Goal: Task Accomplishment & Management: Manage account settings

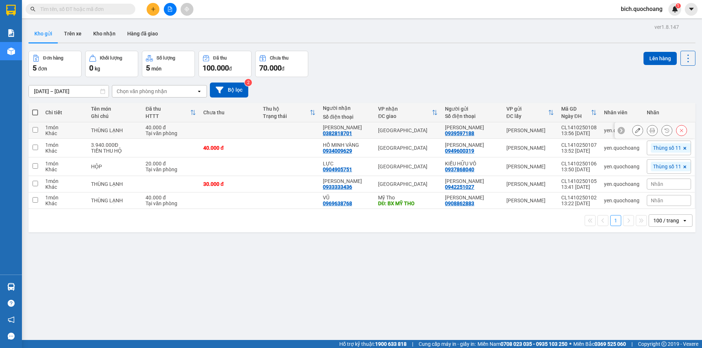
drag, startPoint x: 0, startPoint y: 0, endPoint x: 288, endPoint y: 129, distance: 316.0
drag, startPoint x: 288, startPoint y: 129, endPoint x: 615, endPoint y: 288, distance: 363.1
click at [615, 288] on div "ver 1.8.147 Kho gửi Trên xe Kho nhận Hàng đã giao Đơn hàng 5 đơn Khối lượng 0 k…" at bounding box center [362, 196] width 672 height 348
click at [152, 10] on icon "plus" at bounding box center [153, 9] width 5 height 5
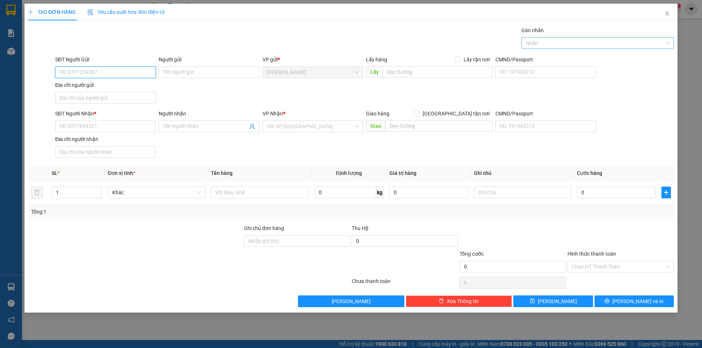
click at [546, 48] on div "Nhãn" at bounding box center [597, 43] width 152 height 12
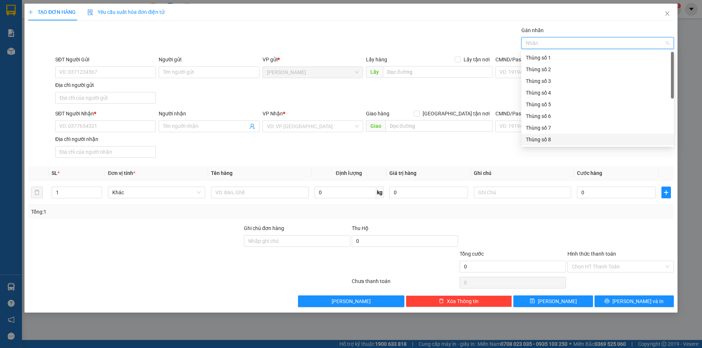
scroll to position [37, 0]
click at [556, 134] on div "Thùng số 11" at bounding box center [597, 138] width 144 height 8
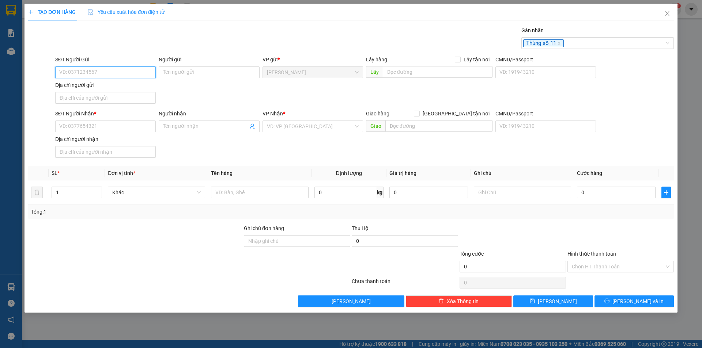
click at [134, 73] on input "SĐT Người Gửi" at bounding box center [105, 73] width 100 height 12
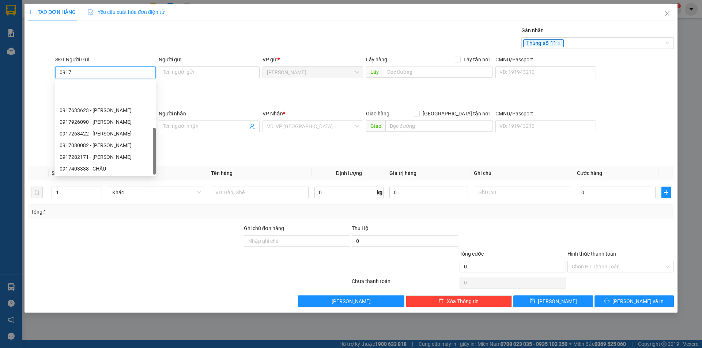
scroll to position [35, 0]
click at [95, 76] on input "0917" at bounding box center [105, 73] width 100 height 12
drag, startPoint x: 80, startPoint y: 72, endPoint x: 54, endPoint y: 74, distance: 26.0
click at [54, 74] on div "SĐT Người Gửi 0917" at bounding box center [105, 69] width 103 height 26
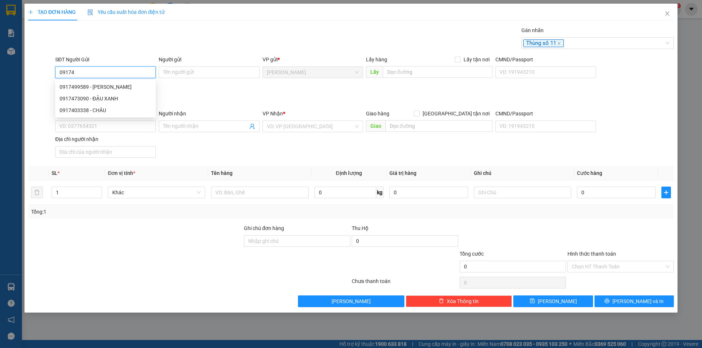
scroll to position [0, 0]
type input "0917471287"
click at [116, 84] on div "0917471287 - TRẦN THỊ NGỌC ANH" at bounding box center [106, 87] width 92 height 8
type input "TRẦN THỊ NGỌC ANH"
type input "0917471287"
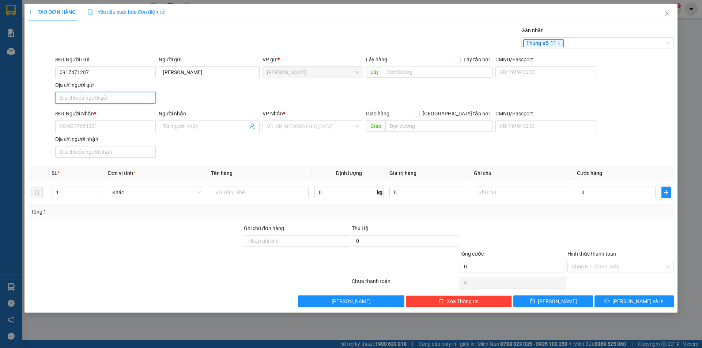
click at [115, 98] on input "Địa chỉ người gửi" at bounding box center [105, 98] width 100 height 12
type input "PHƯỜNG CAO LÃNH,TỈNH ĐỒNG THÁP"
click at [99, 129] on input "SĐT Người Nhận *" at bounding box center [105, 127] width 100 height 12
type input "0903332471"
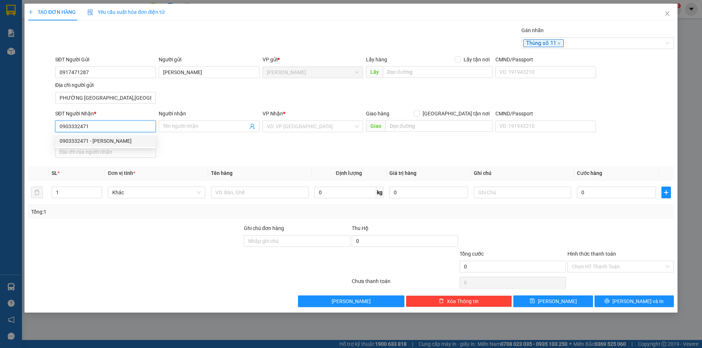
click at [109, 143] on div "0903332471 - ĐỖ HỮU DUY" at bounding box center [106, 141] width 92 height 8
type input "ĐỖ HỮU DUY"
type input "0903332471"
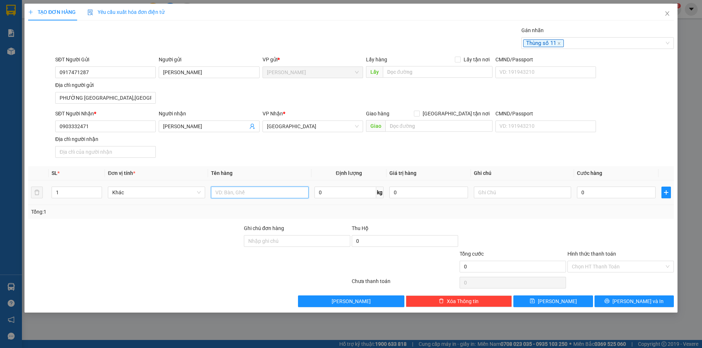
click at [255, 196] on input "text" at bounding box center [259, 193] width 97 height 12
type input "HỘP"
click at [624, 194] on input "0" at bounding box center [616, 193] width 79 height 12
type input "3"
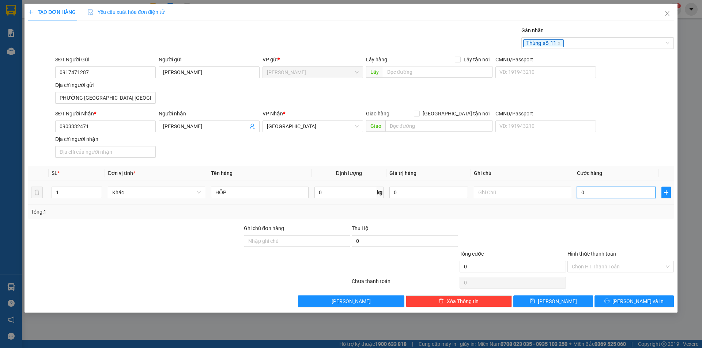
type input "3"
type input "30"
type input "30.000"
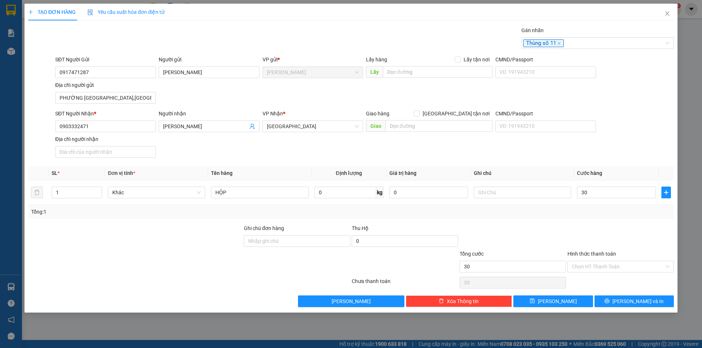
type input "30.000"
click at [624, 230] on div at bounding box center [620, 237] width 108 height 26
click at [607, 224] on div at bounding box center [620, 237] width 108 height 26
click at [627, 303] on span "[PERSON_NAME] và In" at bounding box center [637, 301] width 51 height 8
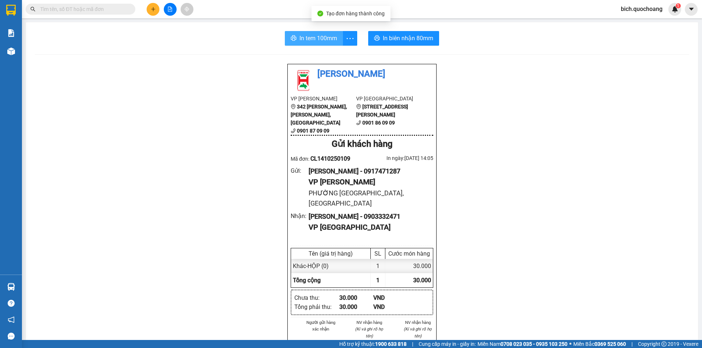
click at [333, 36] on span "In tem 100mm" at bounding box center [318, 38] width 38 height 9
click at [302, 31] on div "In tem 100mm In biên nhận 80mm Quốc Hoàng VP Cao Lãnh 342 Nguyễn Huệ, P Mỹ Phú,…" at bounding box center [362, 319] width 672 height 595
click at [302, 35] on span "In tem 100mm" at bounding box center [318, 38] width 38 height 9
click at [83, 8] on input "text" at bounding box center [83, 9] width 86 height 8
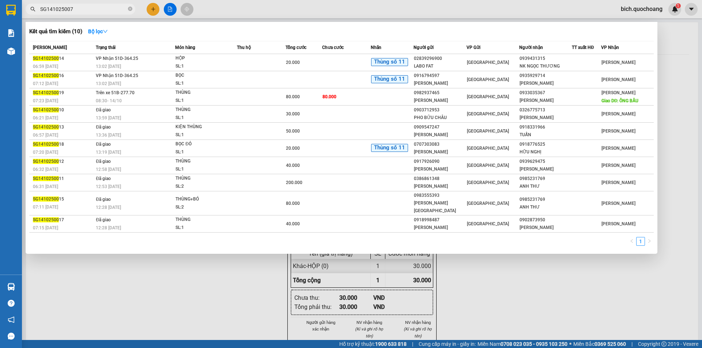
type input "SG1410250078"
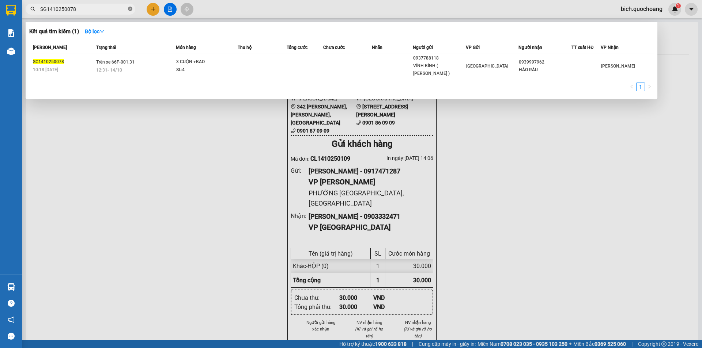
click at [129, 10] on icon "close-circle" at bounding box center [130, 9] width 4 height 4
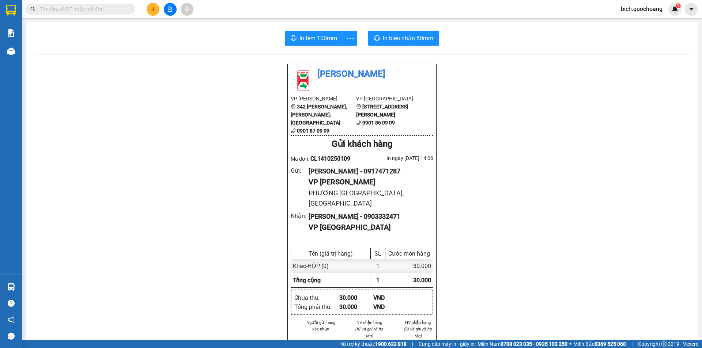
click at [108, 8] on input "text" at bounding box center [83, 9] width 86 height 8
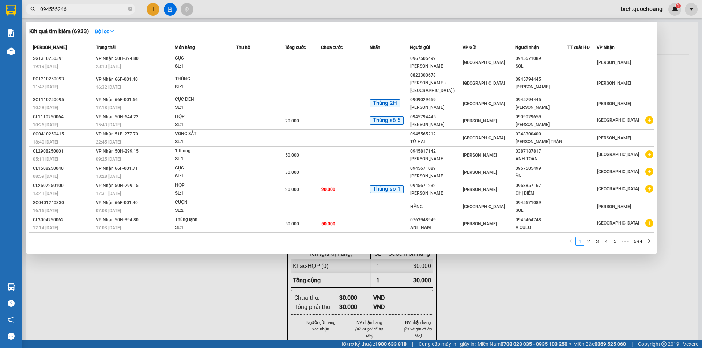
type input "0945552464"
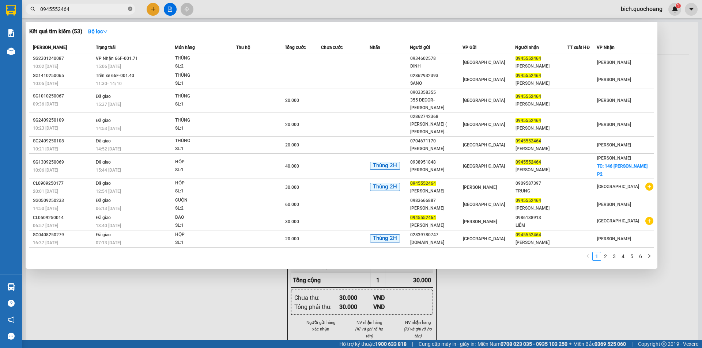
click at [129, 8] on icon "close-circle" at bounding box center [130, 9] width 4 height 4
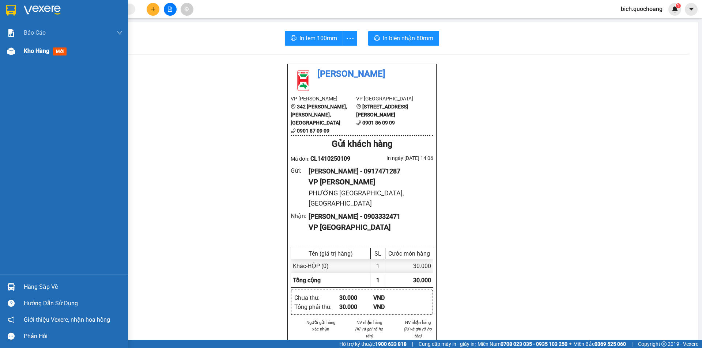
click at [41, 52] on span "Kho hàng" at bounding box center [37, 51] width 26 height 7
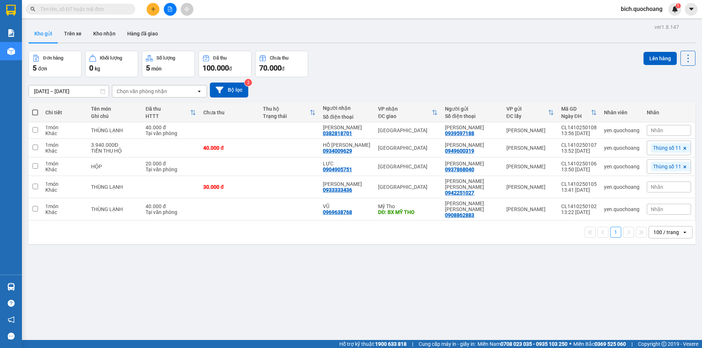
click at [80, 11] on input "text" at bounding box center [83, 9] width 86 height 8
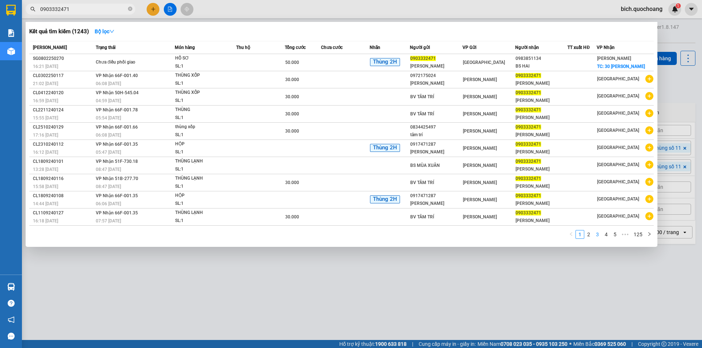
type input "0903332471"
click at [594, 235] on link "3" at bounding box center [597, 235] width 8 height 8
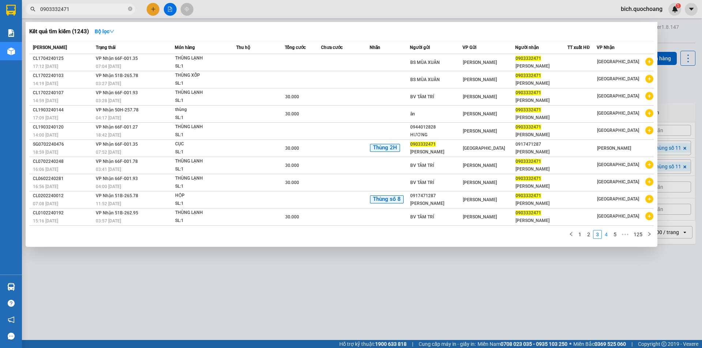
click at [605, 231] on link "4" at bounding box center [606, 235] width 8 height 8
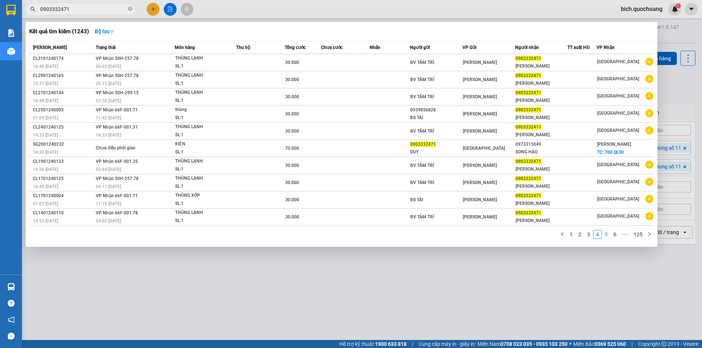
click at [605, 231] on link "5" at bounding box center [606, 235] width 8 height 8
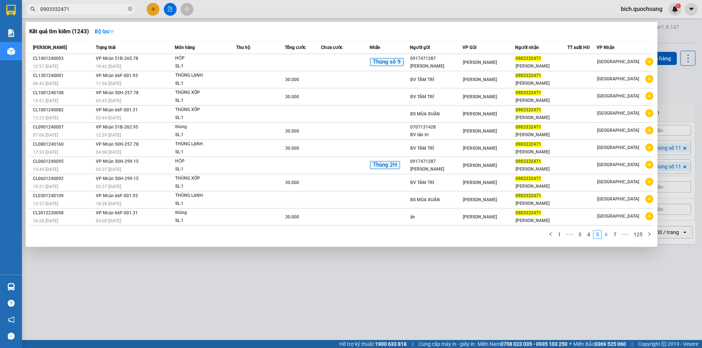
click at [607, 233] on link "6" at bounding box center [606, 235] width 8 height 8
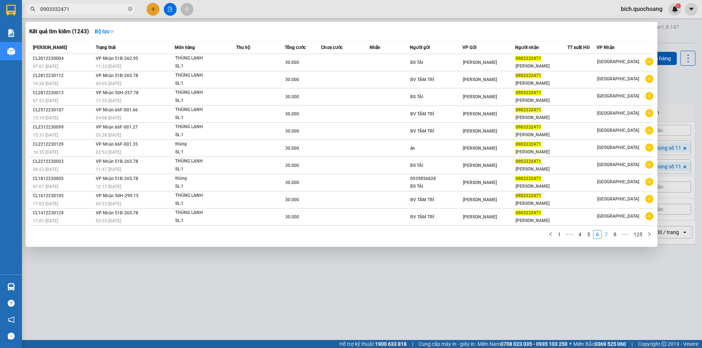
click at [607, 233] on link "7" at bounding box center [606, 235] width 8 height 8
click at [607, 233] on link "8" at bounding box center [606, 235] width 8 height 8
click at [607, 233] on link "9" at bounding box center [604, 235] width 8 height 8
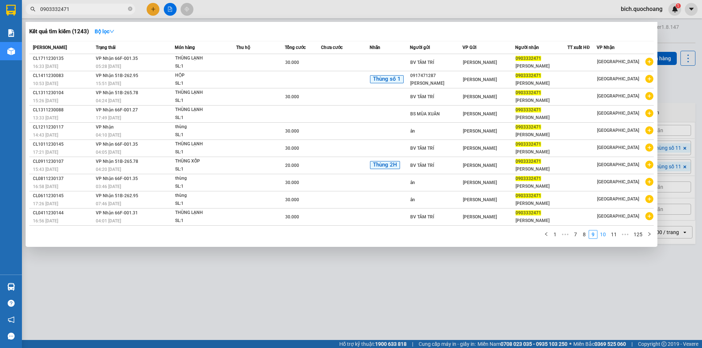
click at [607, 233] on link "10" at bounding box center [602, 235] width 10 height 8
click at [128, 8] on icon "close-circle" at bounding box center [130, 9] width 4 height 4
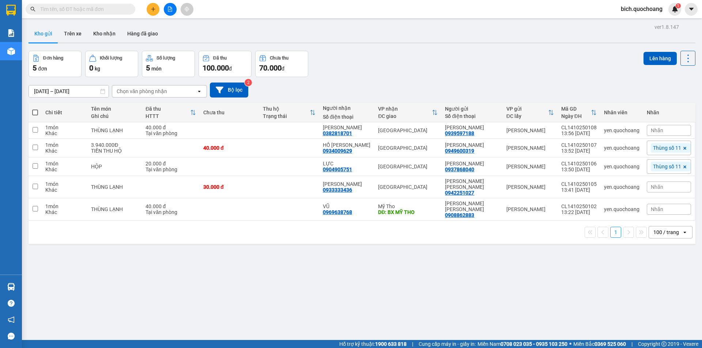
click at [107, 11] on input "text" at bounding box center [83, 9] width 86 height 8
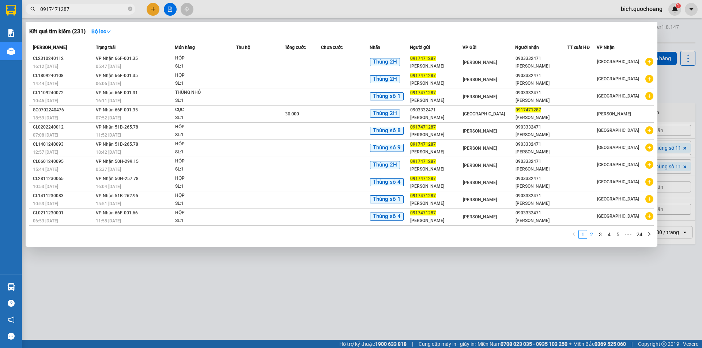
type input "0917471287"
click at [590, 235] on link "2" at bounding box center [591, 235] width 8 height 8
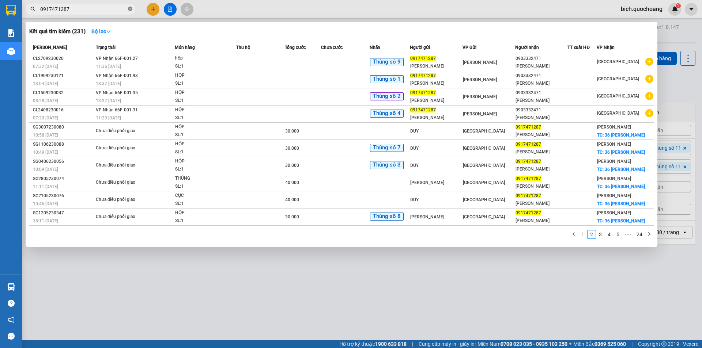
click at [129, 8] on icon "close-circle" at bounding box center [130, 9] width 4 height 4
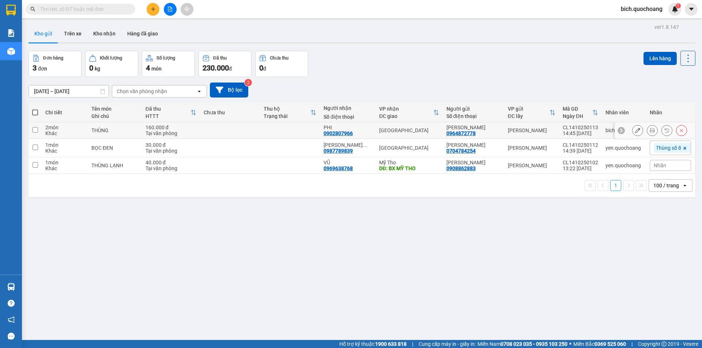
click at [632, 127] on button at bounding box center [637, 130] width 10 height 13
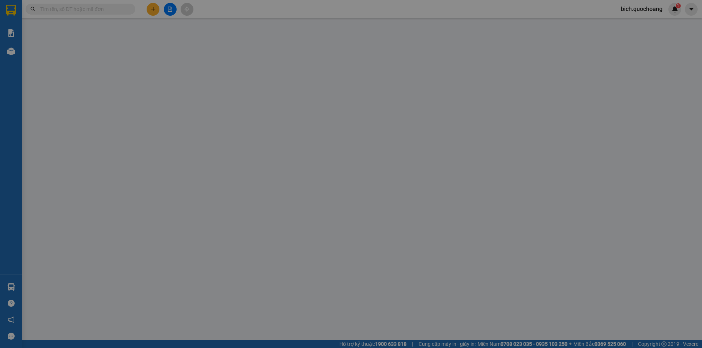
type input "0964872778"
type input "[PERSON_NAME]"
type input "[GEOGRAPHIC_DATA] , cao lãnh tỉnh [GEOGRAPHIC_DATA]"
type input "0902807966"
type input "PHI"
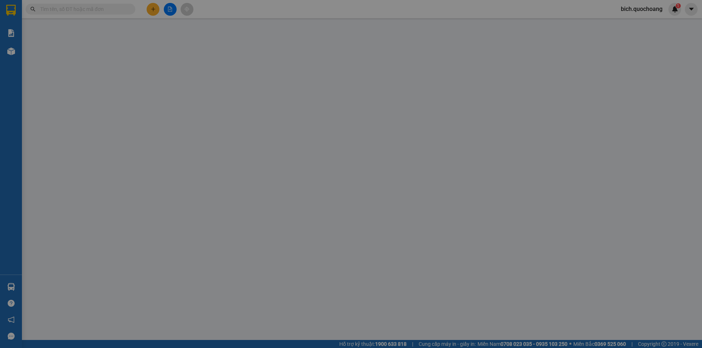
type input "160.000"
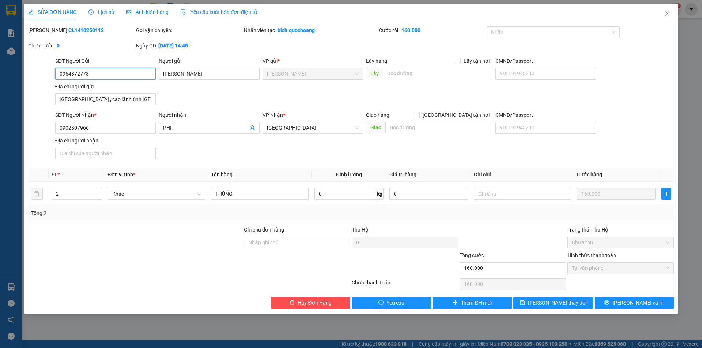
drag, startPoint x: 113, startPoint y: 77, endPoint x: 40, endPoint y: 80, distance: 73.1
click at [40, 80] on div "SĐT Người Gửi 0964872778 0964872778 Người gửi [PERSON_NAME] VP gửi * [PERSON_NA…" at bounding box center [350, 82] width 647 height 51
click at [148, 99] on input "[GEOGRAPHIC_DATA] , cao lãnh tỉnh [GEOGRAPHIC_DATA]" at bounding box center [105, 100] width 100 height 12
click at [671, 11] on span "Close" at bounding box center [667, 14] width 20 height 20
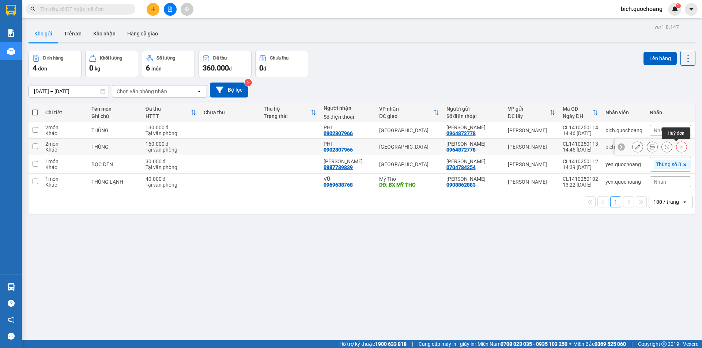
click at [679, 147] on icon at bounding box center [681, 146] width 5 height 5
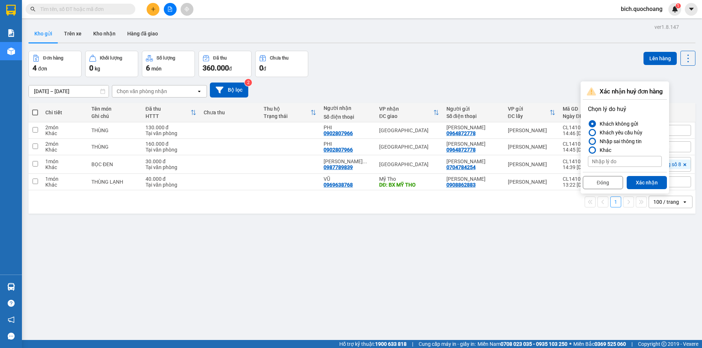
click at [591, 143] on div at bounding box center [591, 141] width 5 height 5
click at [588, 141] on input "Nhập sai thông tin" at bounding box center [588, 141] width 0 height 0
click at [639, 178] on button "Xác nhận" at bounding box center [646, 182] width 40 height 13
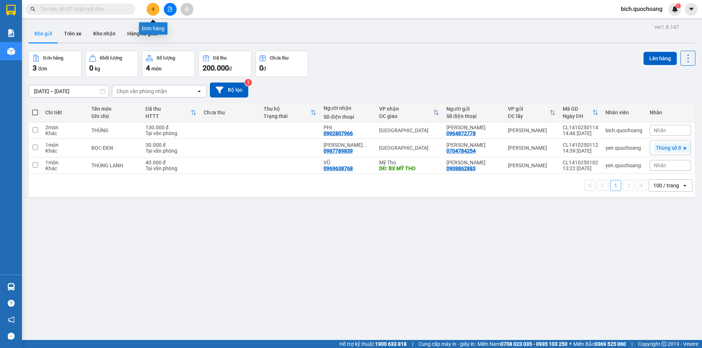
click at [151, 5] on button at bounding box center [153, 9] width 13 height 13
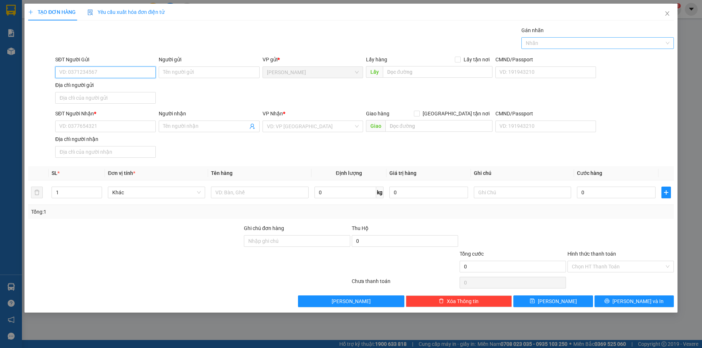
click at [563, 39] on div at bounding box center [593, 43] width 141 height 9
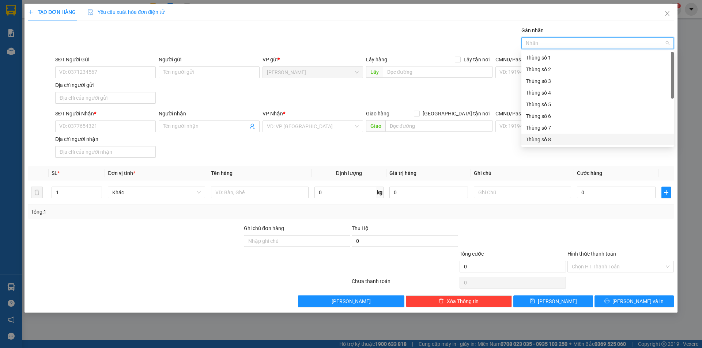
click at [545, 143] on div "Thùng số 8" at bounding box center [597, 140] width 144 height 8
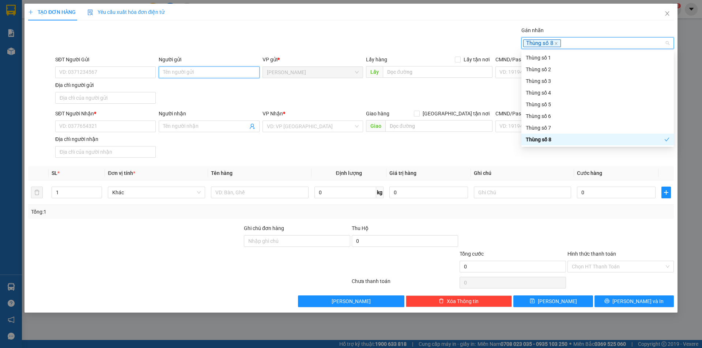
click at [193, 75] on input "Người gửi" at bounding box center [209, 73] width 100 height 12
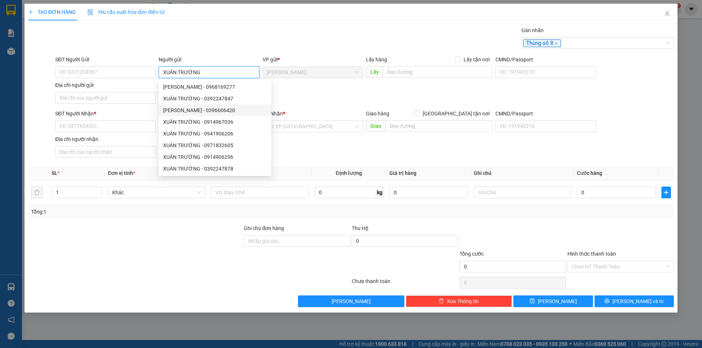
click at [160, 72] on input "XUÂN TRƯỜNG" at bounding box center [209, 73] width 100 height 12
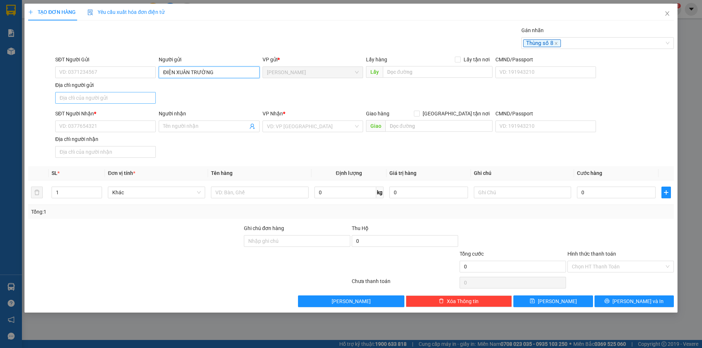
type input "ĐIỆN XUÂN TRƯỜNG"
click at [111, 99] on input "Địa chỉ người gửi" at bounding box center [105, 98] width 100 height 12
type input "PHƯỜNG MỸ TRÀ,TỈNH ĐỒNG THÁP"
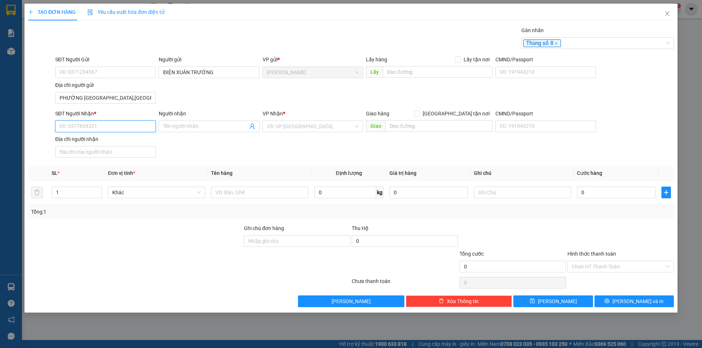
click at [87, 129] on input "SĐT Người Nhận *" at bounding box center [105, 127] width 100 height 12
type input "0903858727"
click at [99, 139] on div "0903858727 - CANZY" at bounding box center [106, 141] width 92 height 8
type input "CANZY"
type input "0903858727"
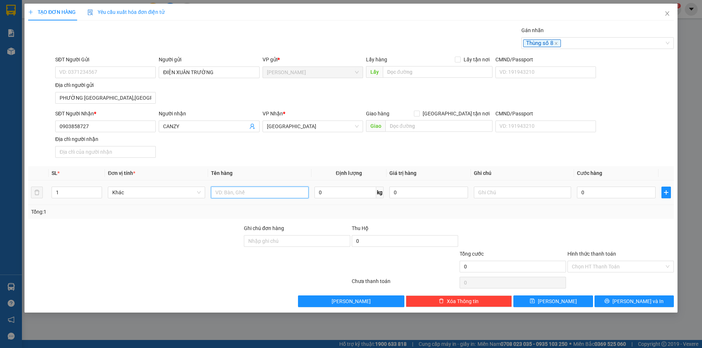
click at [241, 188] on input "text" at bounding box center [259, 193] width 97 height 12
type input "HỘP"
click at [610, 194] on input "0" at bounding box center [616, 193] width 79 height 12
type input "2"
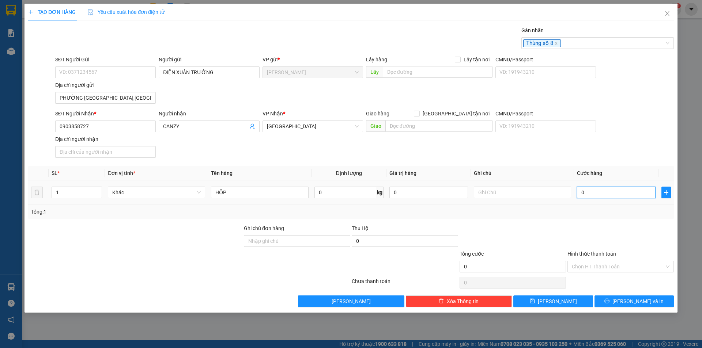
type input "2"
type input "20"
type input "20.000"
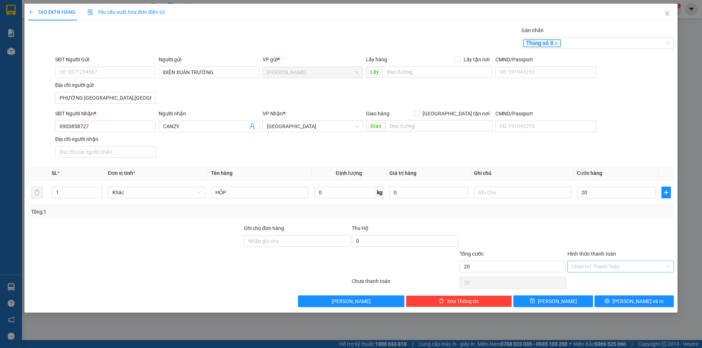
type input "20.000"
click at [607, 271] on input "Hình thức thanh toán" at bounding box center [617, 266] width 92 height 11
click at [607, 277] on div "Tại văn phòng" at bounding box center [620, 282] width 106 height 12
type input "0"
click at [611, 294] on div "Transit Pickup Surcharge Ids Transit Deliver Surcharge Ids Transit Deliver Surc…" at bounding box center [350, 166] width 645 height 281
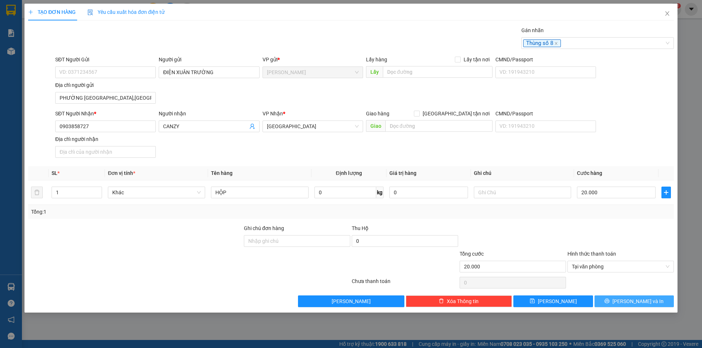
click at [614, 300] on button "Lưu và In" at bounding box center [633, 302] width 79 height 12
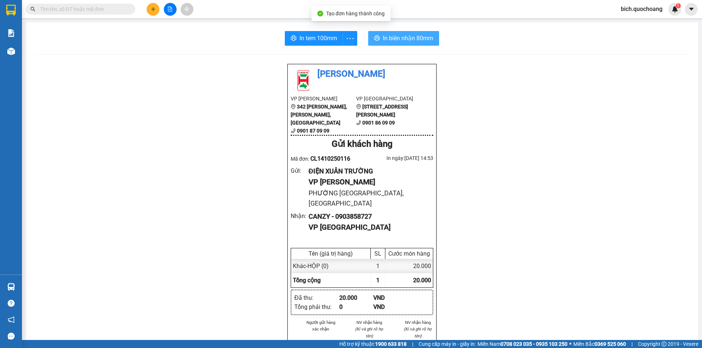
click at [409, 40] on span "In biên nhận 80mm" at bounding box center [408, 38] width 50 height 9
click at [306, 27] on div "In tem 100mm In biên nhận 80mm Quốc Hoàng VP Cao Lãnh 342 Nguyễn Huệ, P Mỹ Phú,…" at bounding box center [362, 312] width 672 height 580
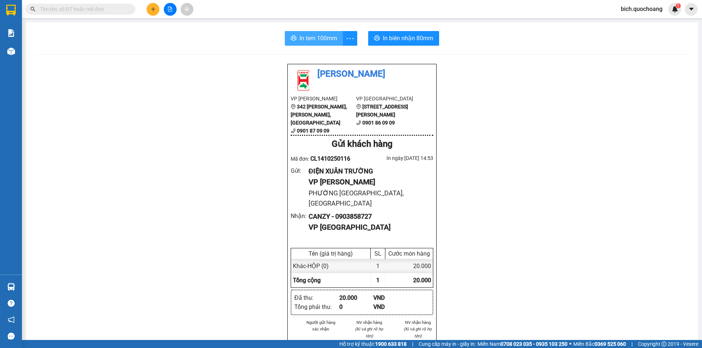
click at [305, 32] on button "In tem 100mm" at bounding box center [314, 38] width 58 height 15
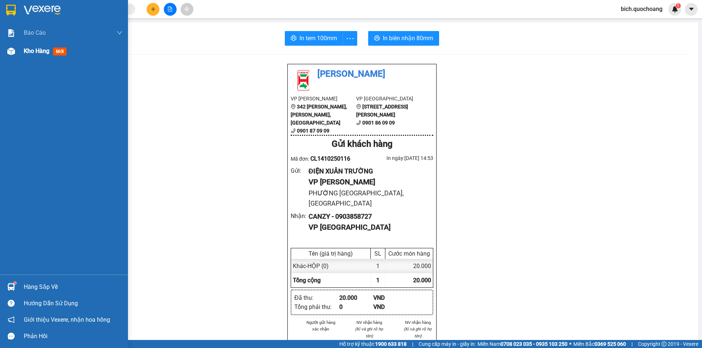
click at [44, 49] on span "Kho hàng" at bounding box center [37, 51] width 26 height 7
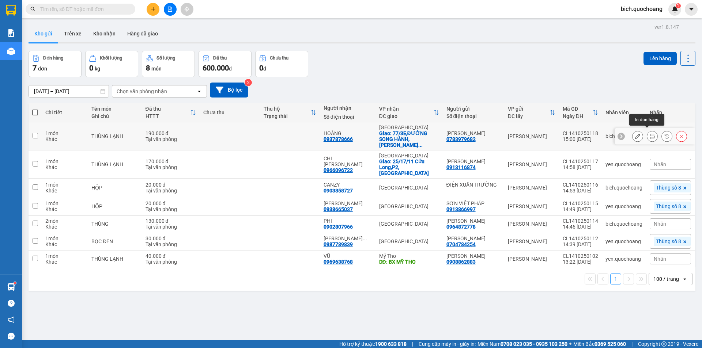
click at [649, 135] on button at bounding box center [652, 136] width 10 height 13
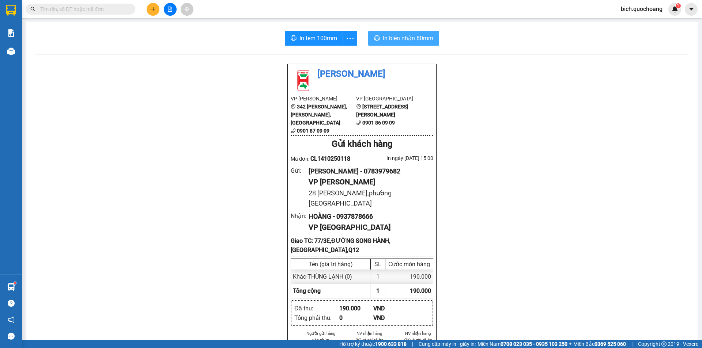
click at [396, 42] on span "In biên nhận 80mm" at bounding box center [408, 38] width 50 height 9
click at [318, 41] on span "In tem 100mm" at bounding box center [318, 38] width 38 height 9
click at [311, 37] on span "In tem 100mm" at bounding box center [318, 38] width 38 height 9
click at [152, 10] on icon "plus" at bounding box center [153, 9] width 5 height 5
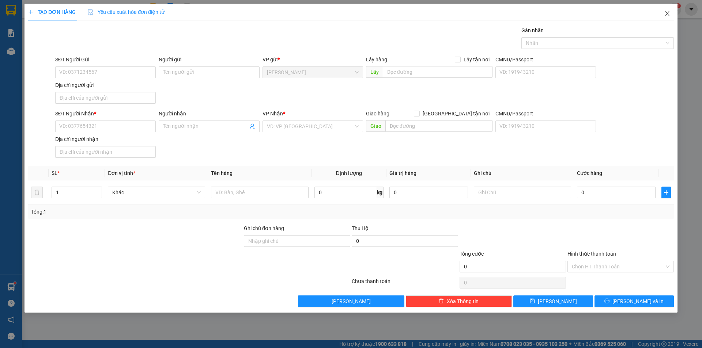
click at [669, 14] on icon "close" at bounding box center [667, 14] width 6 height 6
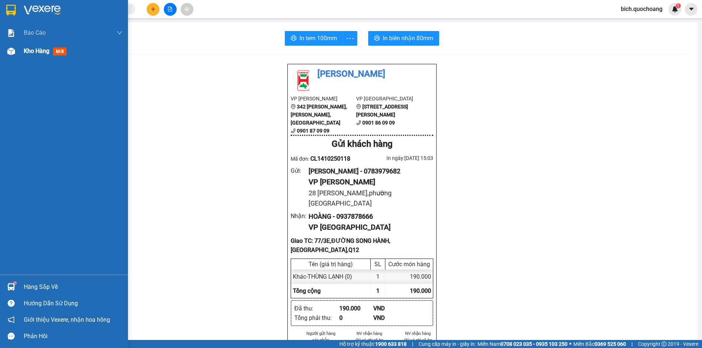
click at [39, 48] on span "Kho hàng" at bounding box center [37, 51] width 26 height 7
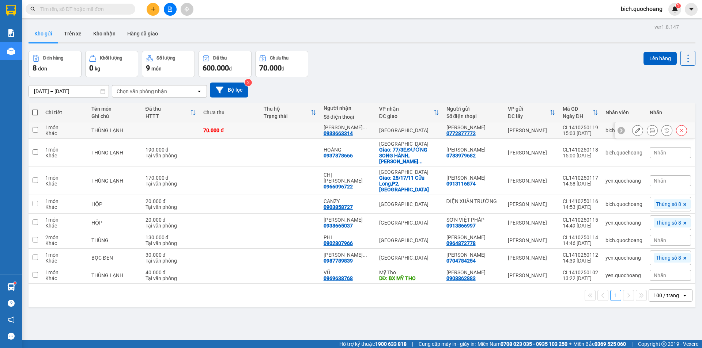
click at [649, 129] on icon at bounding box center [651, 130] width 5 height 5
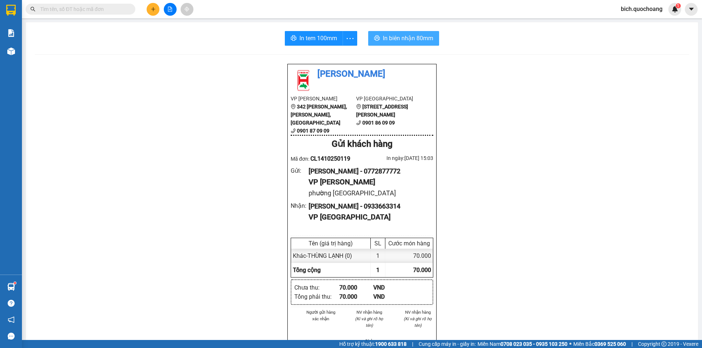
click at [388, 37] on span "In biên nhận 80mm" at bounding box center [408, 38] width 50 height 9
click at [318, 41] on span "In tem 100mm" at bounding box center [318, 38] width 38 height 9
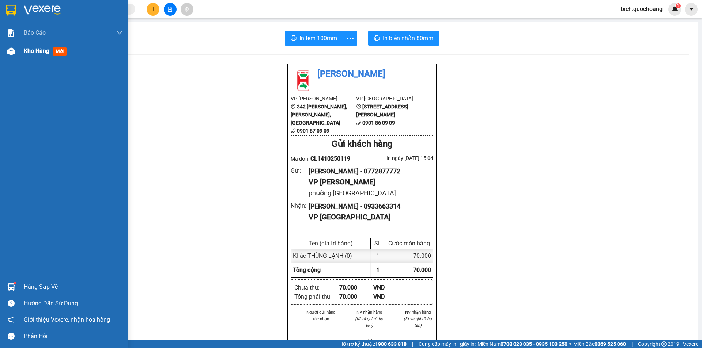
click at [44, 53] on span "Kho hàng" at bounding box center [37, 51] width 26 height 7
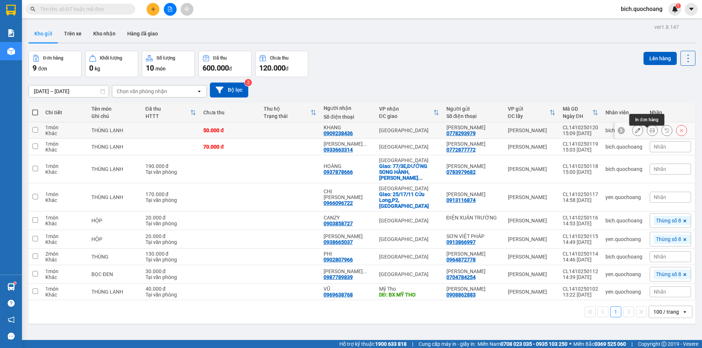
click at [647, 130] on button at bounding box center [652, 130] width 10 height 13
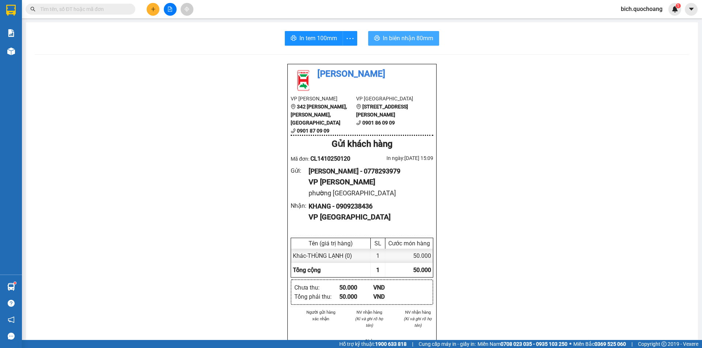
click at [399, 39] on span "In biên nhận 80mm" at bounding box center [408, 38] width 50 height 9
click at [311, 38] on span "In tem 100mm" at bounding box center [318, 38] width 38 height 9
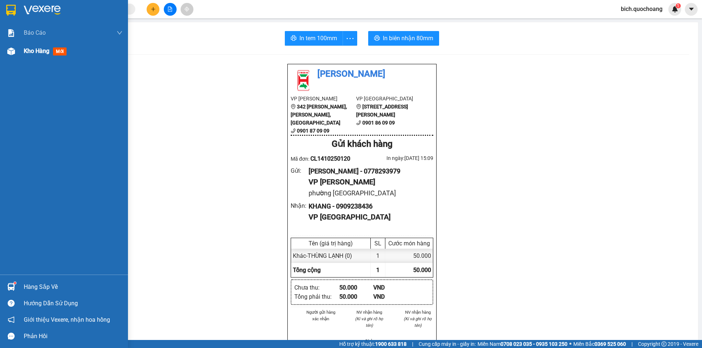
click at [34, 53] on span "Kho hàng" at bounding box center [37, 51] width 26 height 7
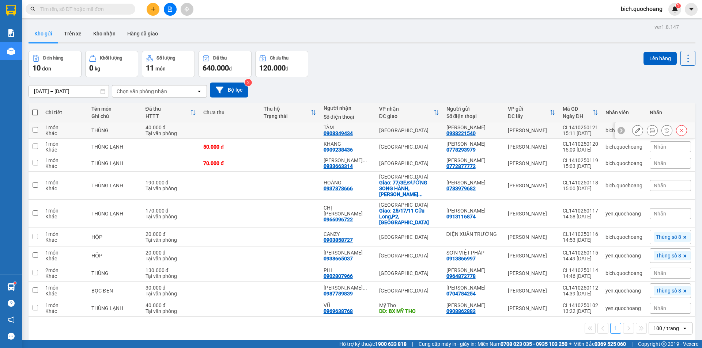
click at [649, 132] on icon at bounding box center [651, 130] width 5 height 5
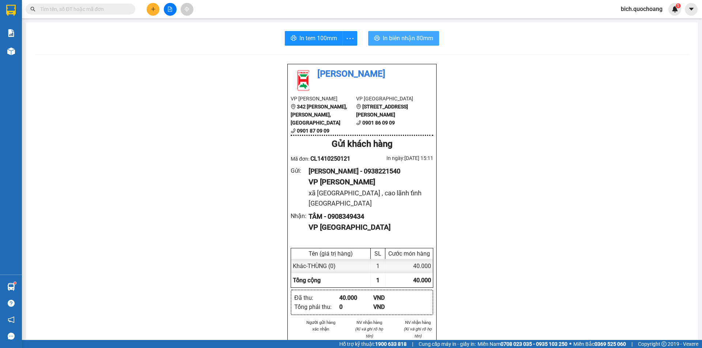
click at [410, 40] on span "In biên nhận 80mm" at bounding box center [408, 38] width 50 height 9
click at [308, 35] on span "In tem 100mm" at bounding box center [318, 38] width 38 height 9
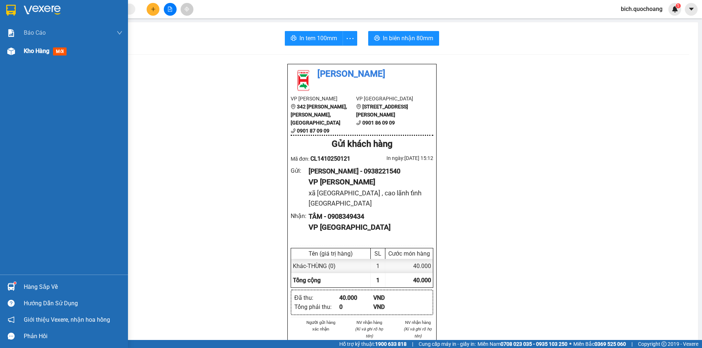
click at [51, 49] on div "Kho hàng mới" at bounding box center [47, 50] width 46 height 9
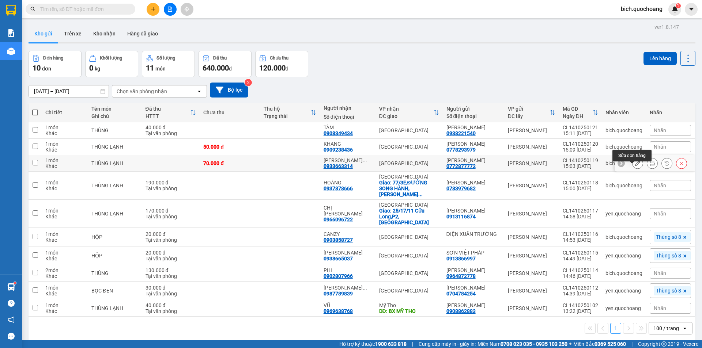
click at [635, 166] on icon at bounding box center [637, 163] width 5 height 5
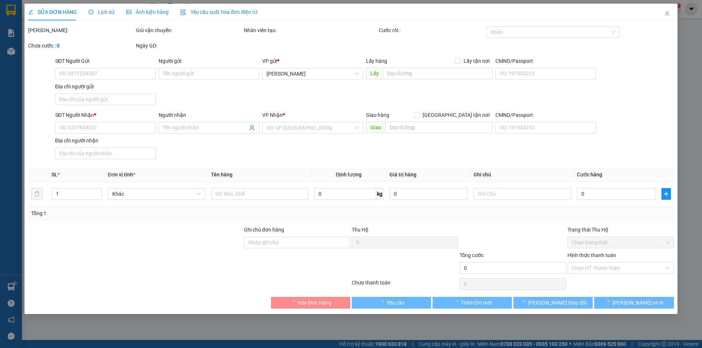
type input "0772877772"
type input "BÙI MINH DIỄN"
type input "phường cao lãnh tỉnh đồng tháp"
type input "0933663314"
type input "NGUYỄN NGỌC THANH THỦY"
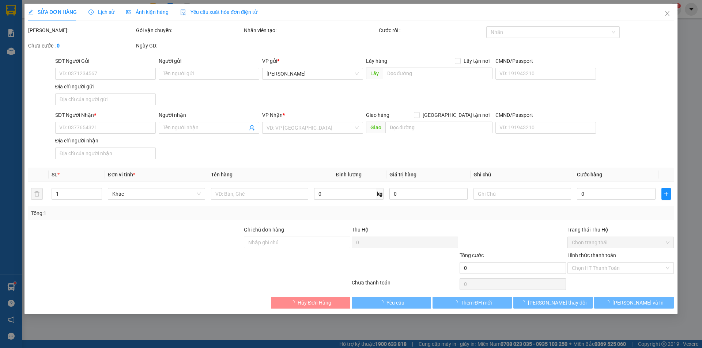
type input "70.000"
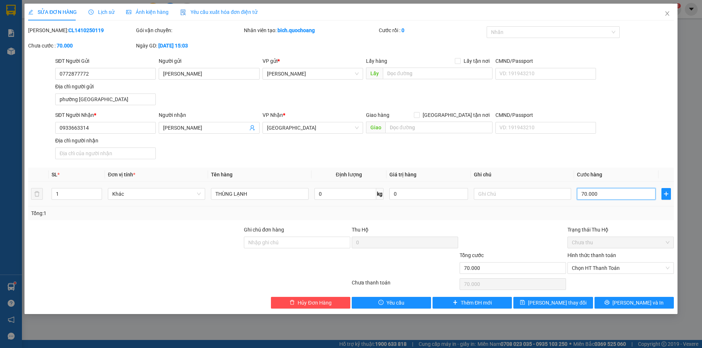
click at [583, 197] on input "70.000" at bounding box center [616, 194] width 79 height 12
type input "0"
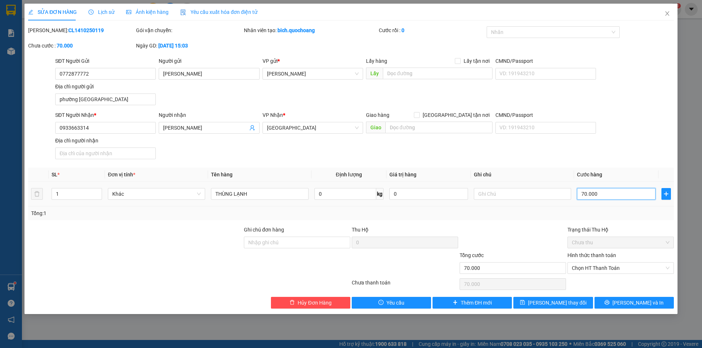
type input "0.000"
type input "90.000"
type input "2"
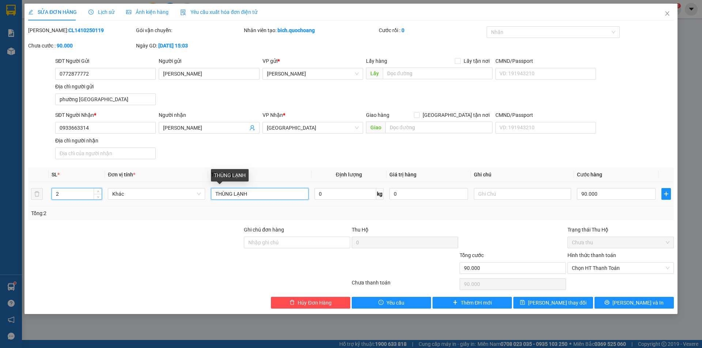
click at [267, 195] on input "THÙNG LẠNH" at bounding box center [259, 194] width 97 height 12
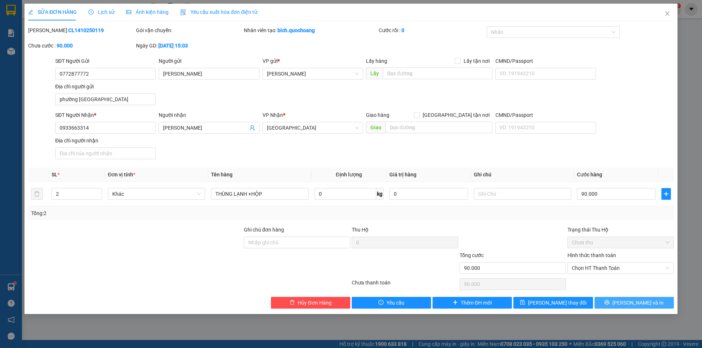
click at [632, 305] on span "Lưu và In" at bounding box center [637, 303] width 51 height 8
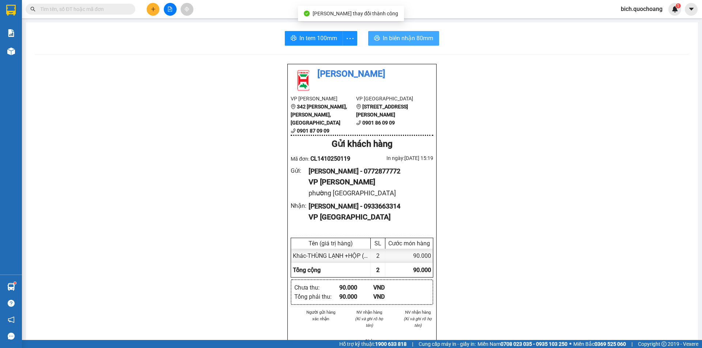
click at [401, 35] on span "In biên nhận 80mm" at bounding box center [408, 38] width 50 height 9
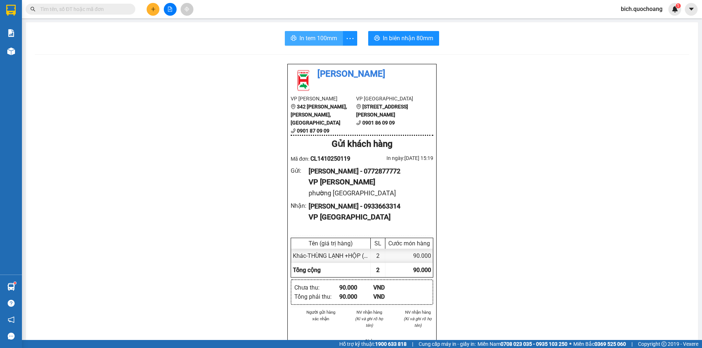
click at [303, 42] on span "In tem 100mm" at bounding box center [318, 38] width 38 height 9
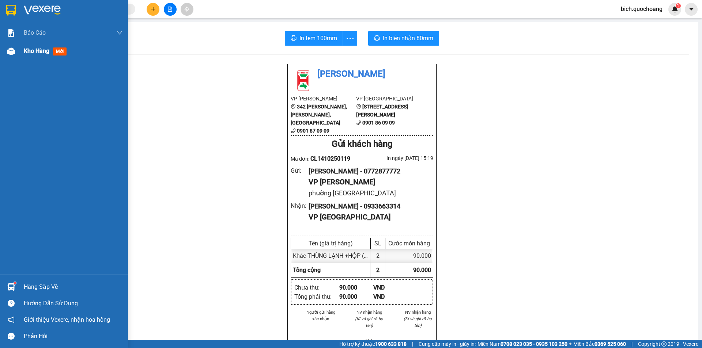
click at [36, 47] on div "Kho hàng mới" at bounding box center [47, 50] width 46 height 9
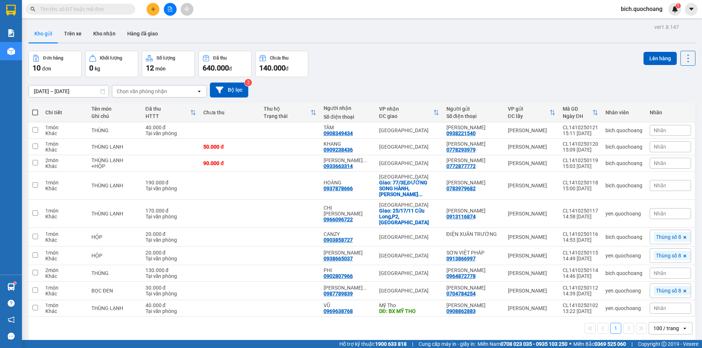
click at [655, 166] on span "Nhãn" at bounding box center [659, 163] width 12 height 6
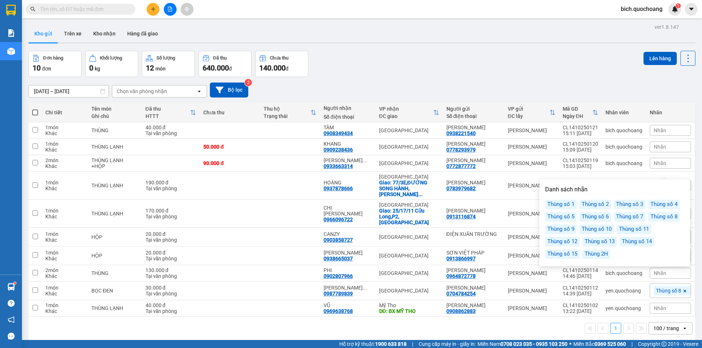
click at [676, 218] on div "Thùng số 8" at bounding box center [663, 217] width 31 height 10
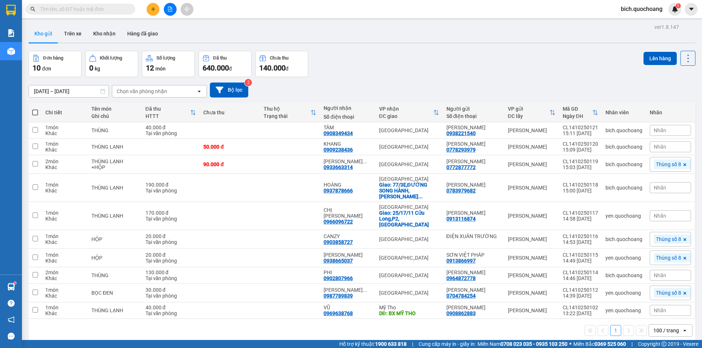
click at [585, 69] on div "Đơn hàng 10 đơn Khối lượng 0 kg Số lượng 12 món Đã thu 640.000 đ Chưa thu 140.0…" at bounding box center [362, 64] width 666 height 26
click at [149, 10] on button at bounding box center [153, 9] width 13 height 13
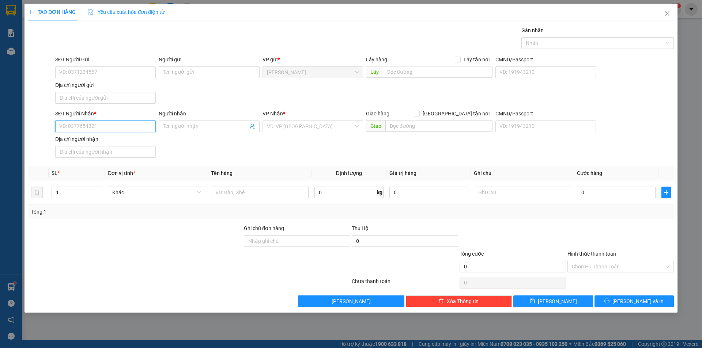
click at [133, 125] on input "SĐT Người Nhận *" at bounding box center [105, 127] width 100 height 12
type input "0947600069"
click at [94, 137] on div "0947600069 - TIÊN" at bounding box center [105, 141] width 100 height 12
type input "TIÊN"
type input "0947600069"
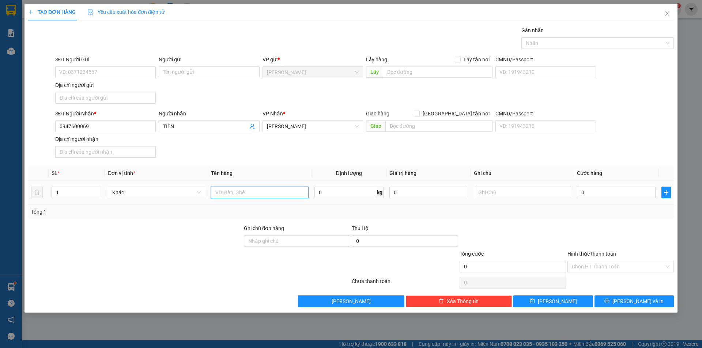
click at [233, 187] on input "text" at bounding box center [259, 193] width 97 height 12
type input "THÙNG"
click at [119, 73] on input "SĐT Người Gửi" at bounding box center [105, 73] width 100 height 12
type input "0333303040"
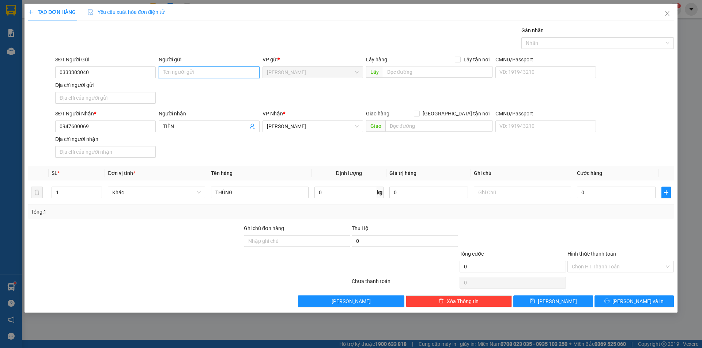
click at [170, 70] on input "Người gửi" at bounding box center [209, 73] width 100 height 12
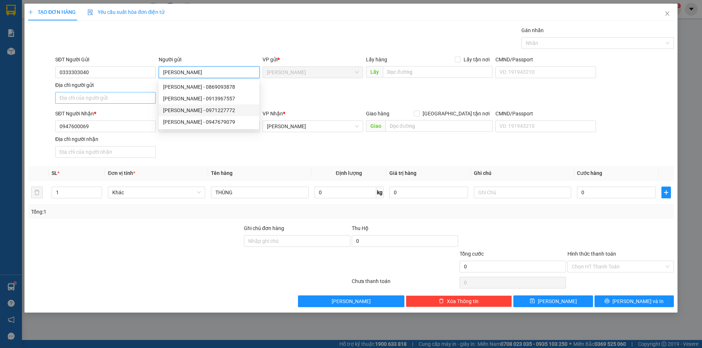
type input "NGUYỄN HỮU NGHĨA"
click at [115, 99] on input "Địa chỉ người gửi" at bounding box center [105, 98] width 100 height 12
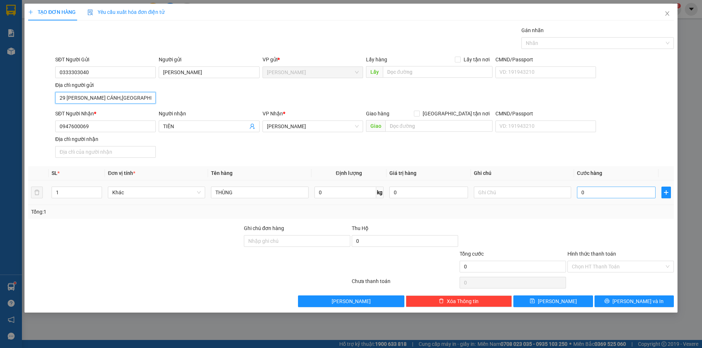
type input "29 TRỊNH THỊ CÁNH,PHƯỜNG MỸ TRÀ,TỈNH ĐỒNGTHÁP"
click at [629, 193] on input "0" at bounding box center [616, 193] width 79 height 12
type input "4"
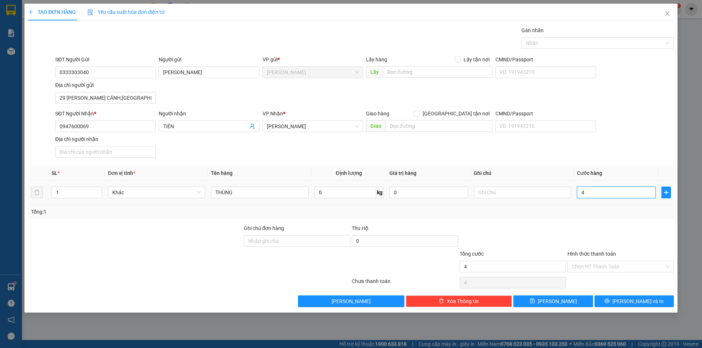
type input "40"
click at [582, 45] on div at bounding box center [593, 43] width 141 height 9
type input "40.000"
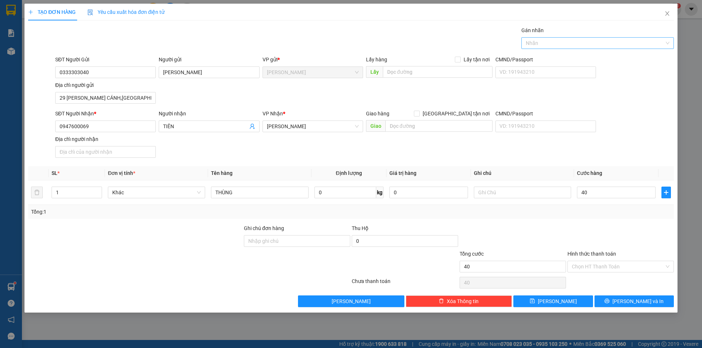
type input "40.000"
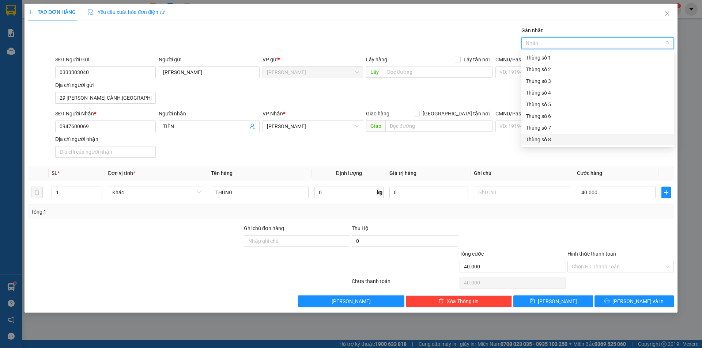
click at [567, 141] on div "Thùng số 8" at bounding box center [597, 140] width 144 height 8
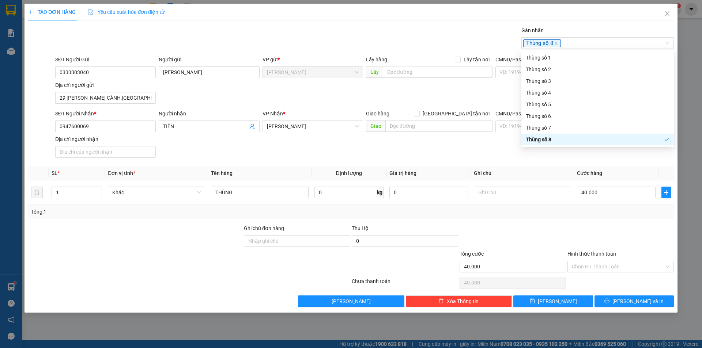
click at [528, 216] on div "Tổng: 1" at bounding box center [350, 212] width 645 height 14
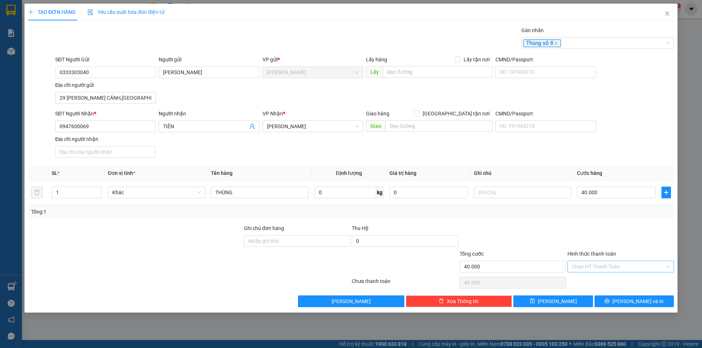
click at [611, 268] on input "Hình thức thanh toán" at bounding box center [617, 266] width 92 height 11
click at [612, 279] on div "Tại văn phòng" at bounding box center [620, 281] width 98 height 8
click at [620, 305] on button "Lưu và In" at bounding box center [633, 302] width 79 height 12
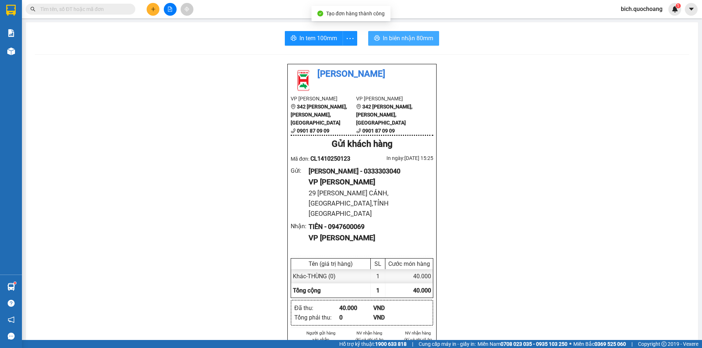
click at [393, 36] on span "In biên nhận 80mm" at bounding box center [408, 38] width 50 height 9
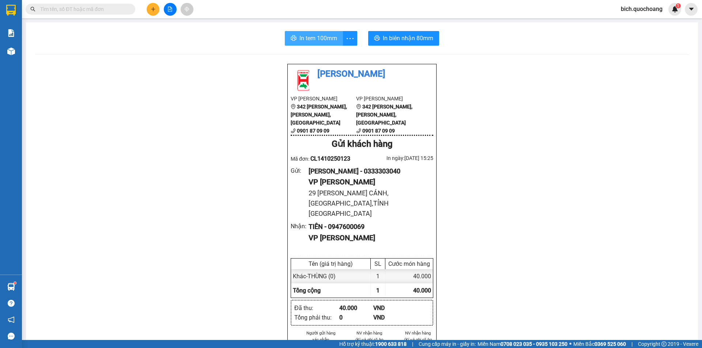
click at [305, 33] on button "In tem 100mm" at bounding box center [314, 38] width 58 height 15
drag, startPoint x: 110, startPoint y: 13, endPoint x: 123, endPoint y: 0, distance: 18.1
click at [110, 12] on input "text" at bounding box center [83, 9] width 86 height 8
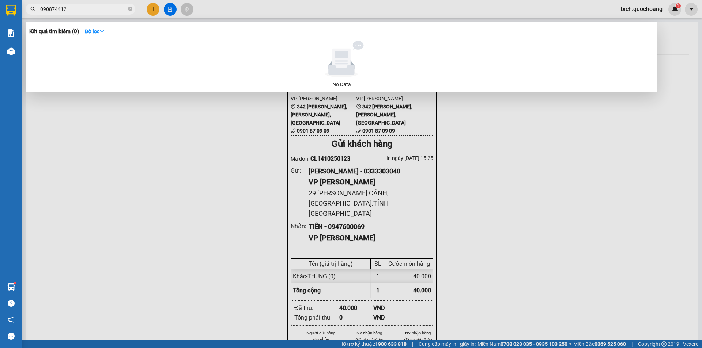
type input "0908744120"
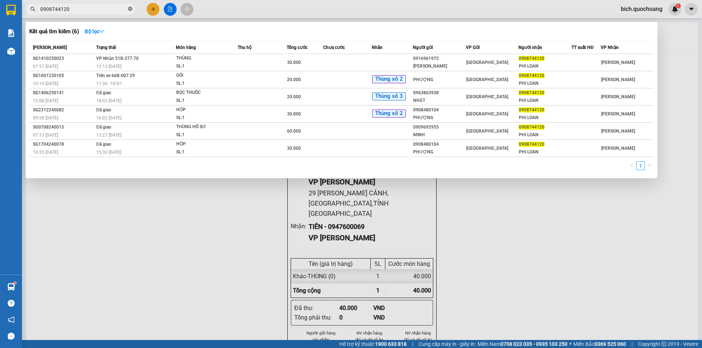
click at [128, 6] on span at bounding box center [130, 9] width 4 height 7
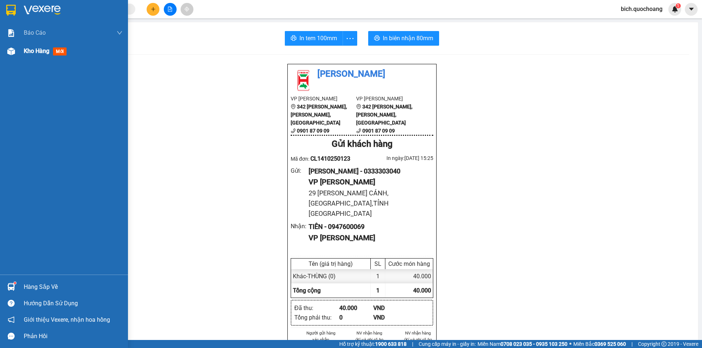
click at [39, 53] on span "Kho hàng" at bounding box center [37, 51] width 26 height 7
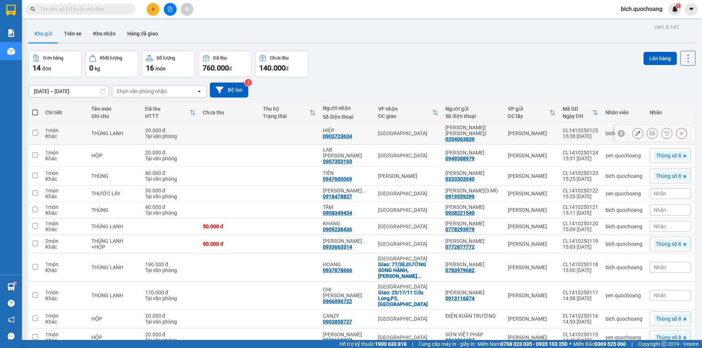
click at [649, 134] on icon at bounding box center [651, 133] width 5 height 5
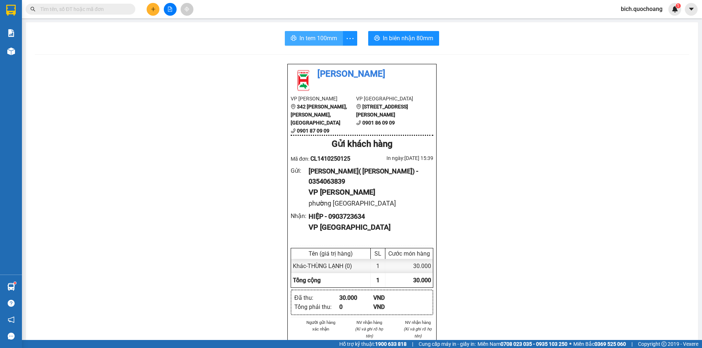
click at [313, 37] on span "In tem 100mm" at bounding box center [318, 38] width 38 height 9
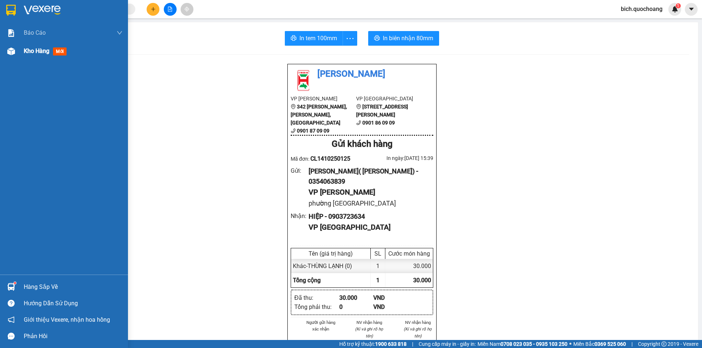
click at [41, 52] on span "Kho hàng" at bounding box center [37, 51] width 26 height 7
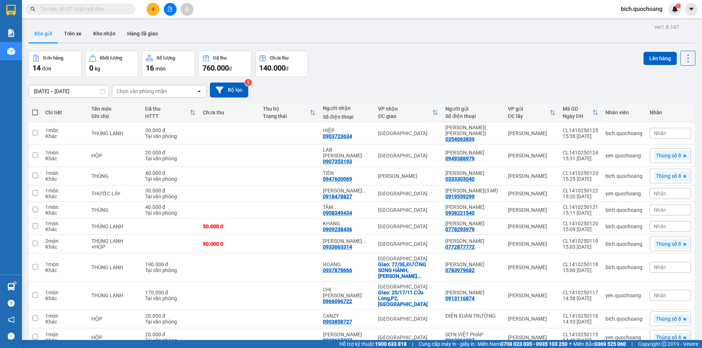
click at [34, 113] on span at bounding box center [35, 113] width 6 height 6
click at [35, 109] on input "checkbox" at bounding box center [35, 109] width 0 height 0
checkbox input "true"
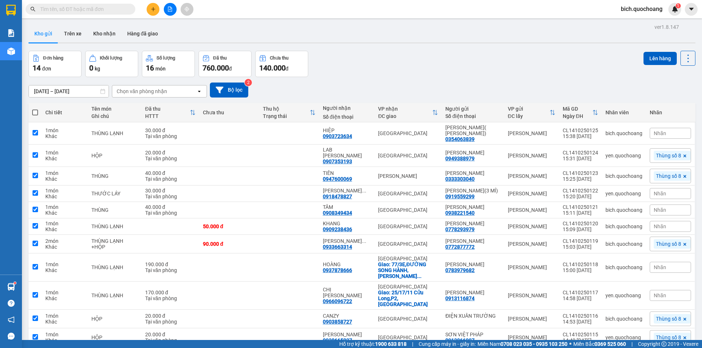
checkbox input "true"
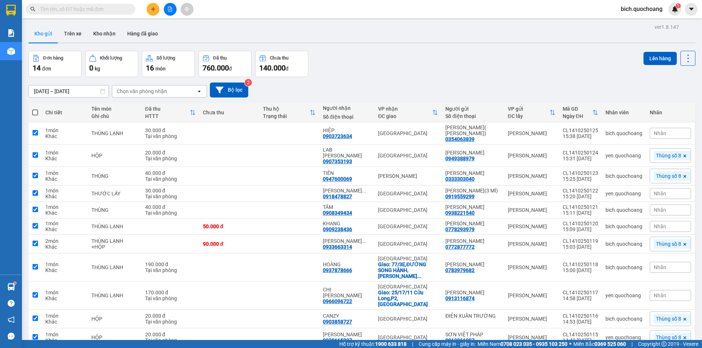
checkbox input "true"
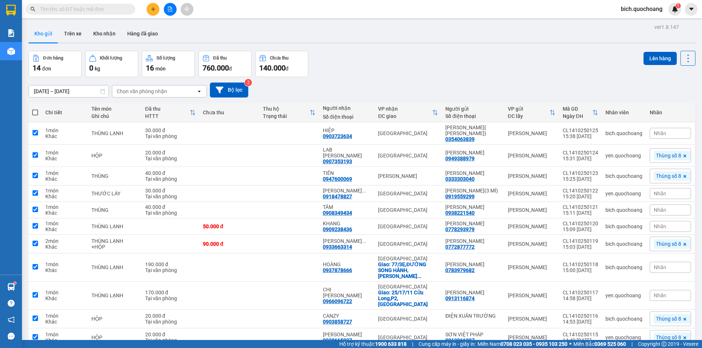
checkbox input "true"
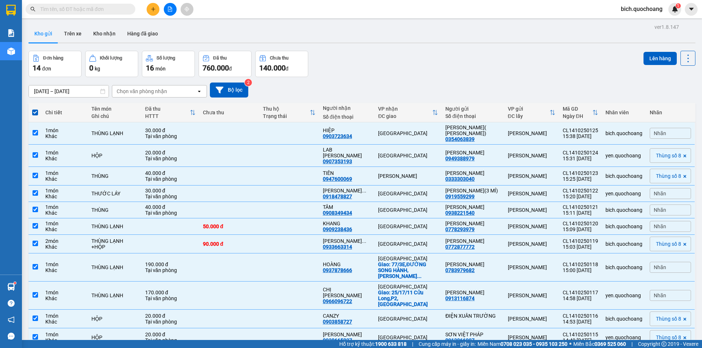
click at [661, 60] on button "Lên hàng" at bounding box center [659, 58] width 33 height 13
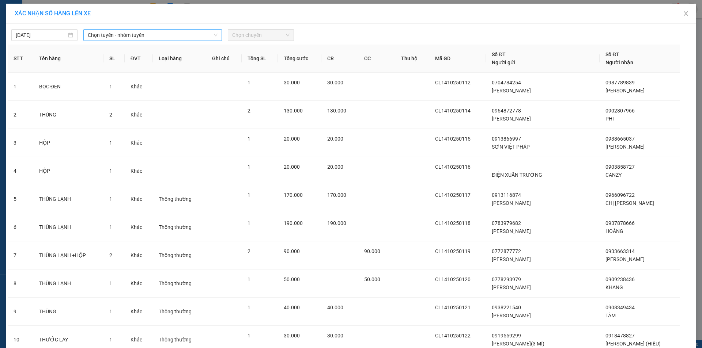
click at [164, 37] on span "Chọn tuyến - nhóm tuyến" at bounding box center [153, 35] width 130 height 11
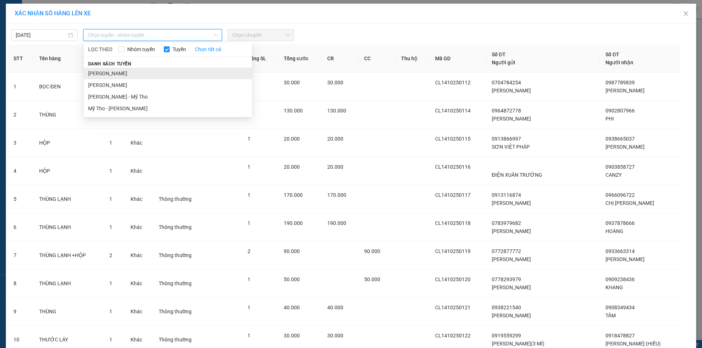
click at [124, 73] on li "Cao Lãnh - Hồ Chí Minh" at bounding box center [168, 74] width 168 height 12
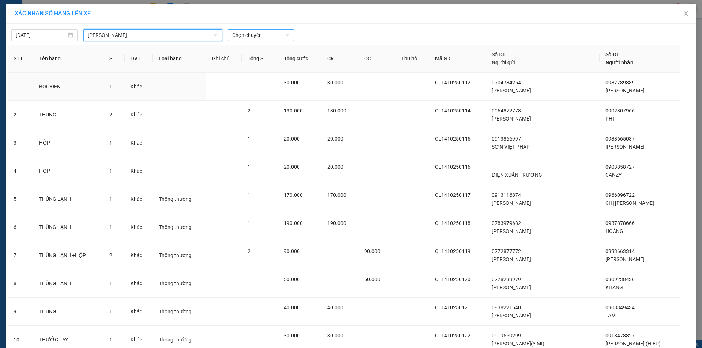
click at [267, 33] on span "Chọn chuyến" at bounding box center [260, 35] width 57 height 11
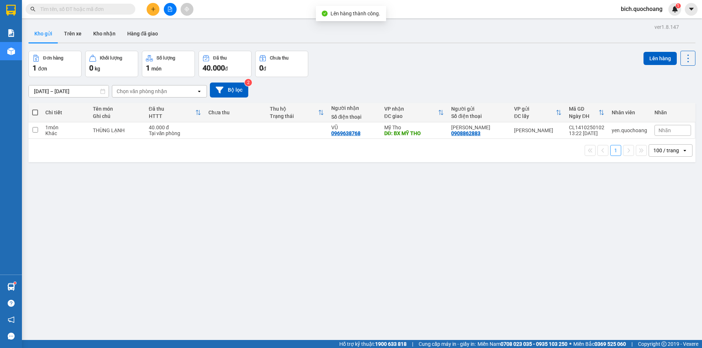
click at [75, 10] on input "text" at bounding box center [83, 9] width 86 height 8
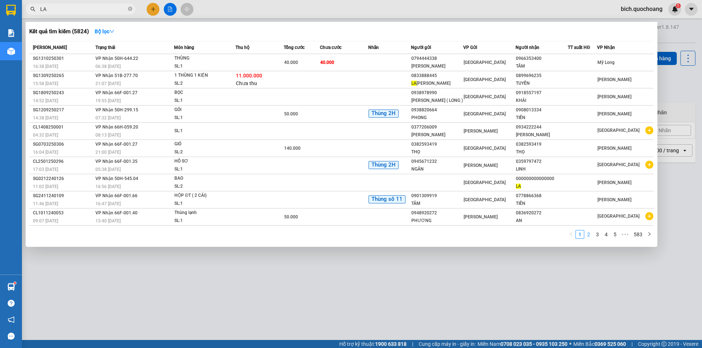
type input "LA"
click at [591, 239] on link "2" at bounding box center [588, 235] width 8 height 8
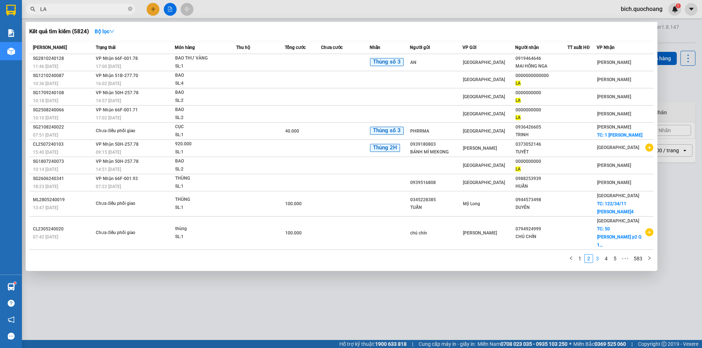
click at [595, 255] on link "3" at bounding box center [597, 259] width 8 height 8
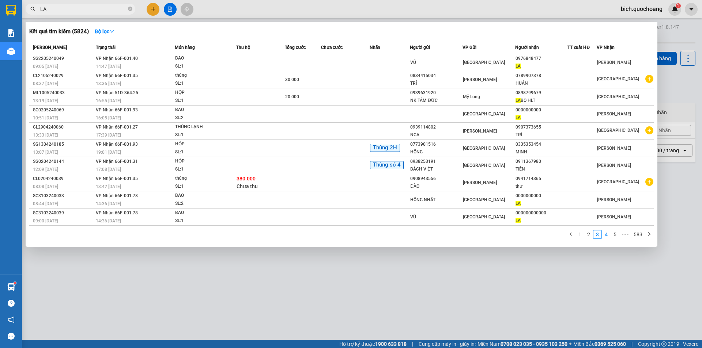
click at [604, 236] on link "4" at bounding box center [606, 235] width 8 height 8
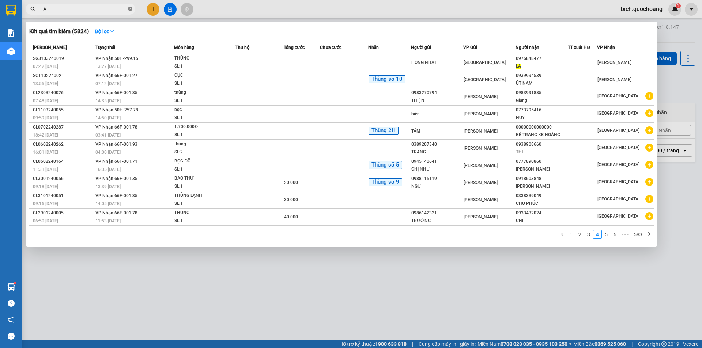
click at [131, 8] on icon "close-circle" at bounding box center [130, 9] width 4 height 4
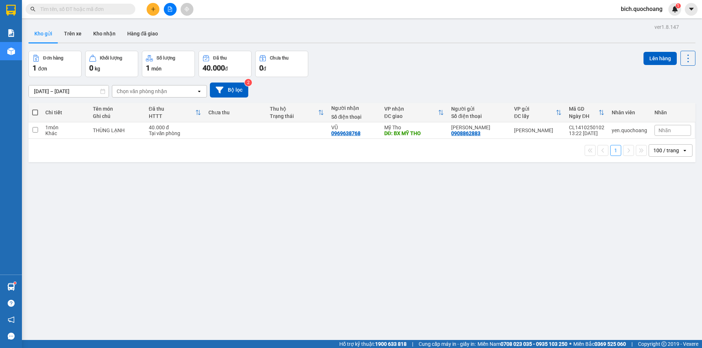
click at [113, 8] on input "text" at bounding box center [83, 9] width 86 height 8
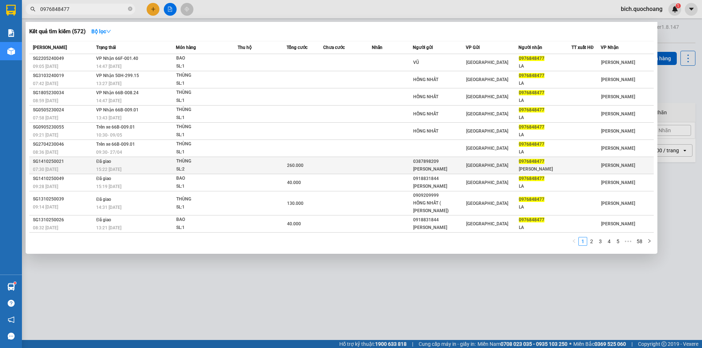
type input "0976848477"
click at [299, 168] on span "260.000" at bounding box center [295, 165] width 16 height 5
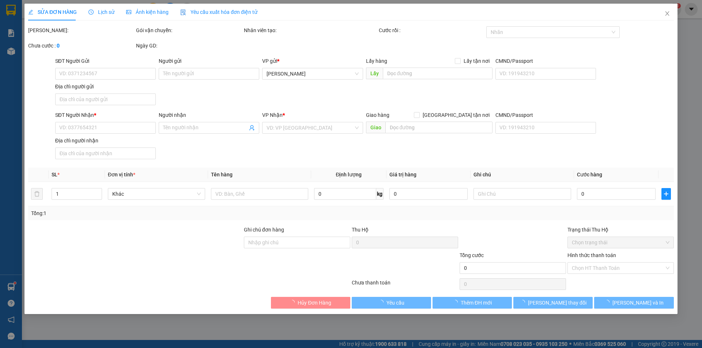
type input "0387898209"
type input "TRẦN THANH TUẤN"
type input "CHỢ ĐẦU MỐI BÌNH ĐIỀN P2 Q8"
type input "0976848477"
type input "MINHD ĐẠT"
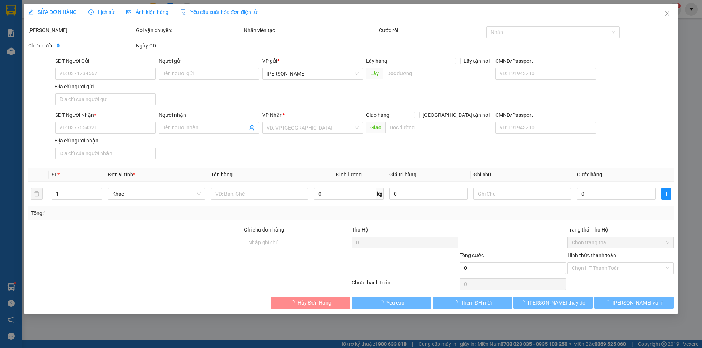
type input "260.000"
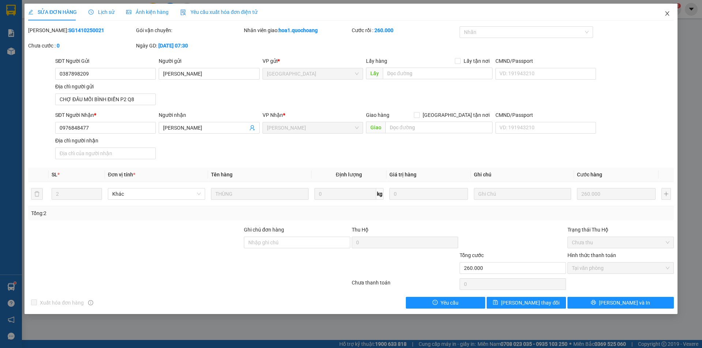
click at [667, 15] on icon "close" at bounding box center [667, 14] width 6 height 6
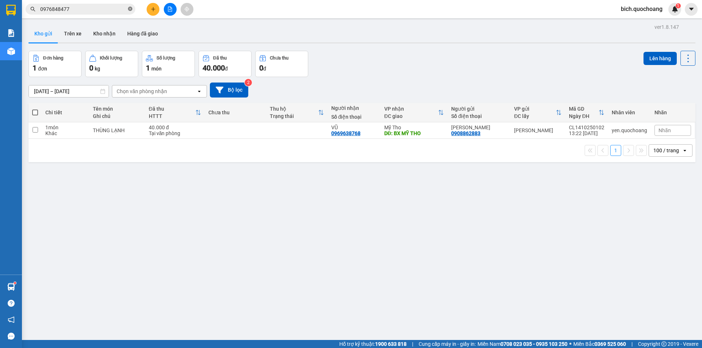
click at [129, 10] on icon "close-circle" at bounding box center [130, 9] width 4 height 4
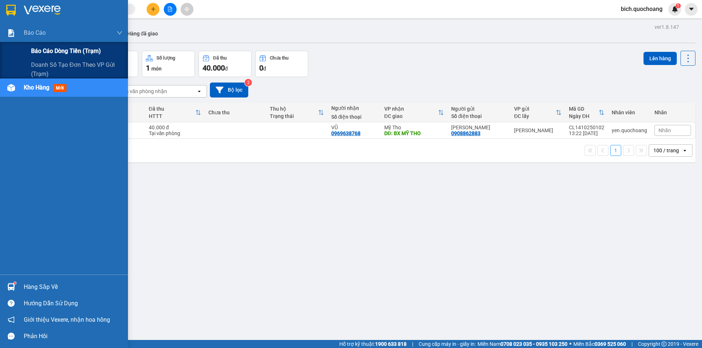
click at [48, 49] on span "Báo cáo dòng tiền (trạm)" at bounding box center [66, 50] width 70 height 9
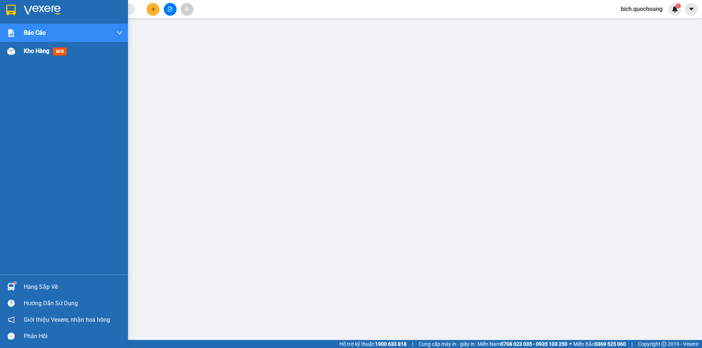
click at [31, 51] on span "Kho hàng" at bounding box center [37, 51] width 26 height 7
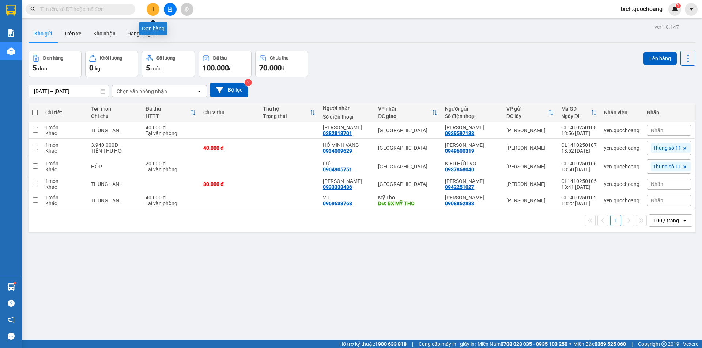
click at [152, 11] on icon "plus" at bounding box center [153, 9] width 5 height 5
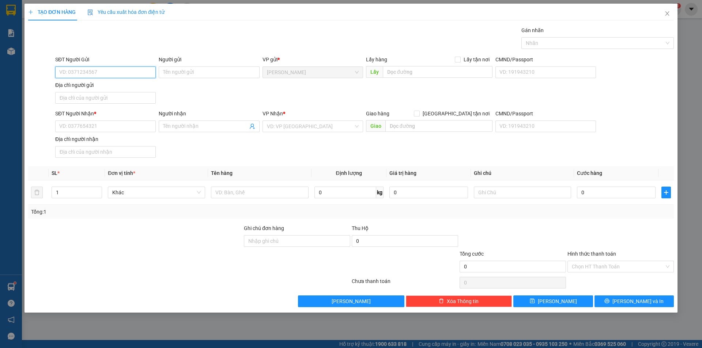
click at [117, 75] on input "SĐT Người Gửi" at bounding box center [105, 73] width 100 height 12
paste input "0964872778"
type input "0964872778"
click at [114, 87] on div "0964872778 - PHAN VĂN QUÂN" at bounding box center [106, 87] width 92 height 8
type input "[PERSON_NAME]"
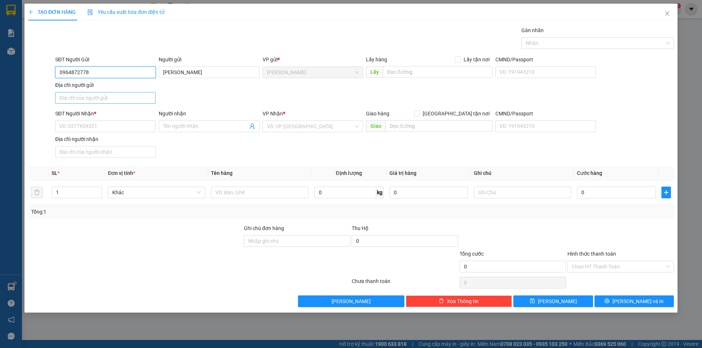
type input "0964872778"
click at [96, 101] on input "Địa chỉ người gửi" at bounding box center [105, 98] width 100 height 12
click at [102, 98] on input "Địa chỉ người gửi" at bounding box center [105, 98] width 100 height 12
paste input "[GEOGRAPHIC_DATA] , cao lãnh tỉnh [GEOGRAPHIC_DATA]"
type input "[GEOGRAPHIC_DATA] , cao lãnh tỉnh [GEOGRAPHIC_DATA]"
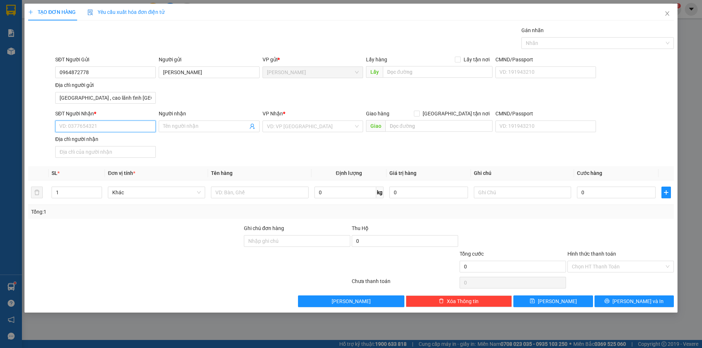
click at [131, 131] on input "SĐT Người Nhận *" at bounding box center [105, 127] width 100 height 12
click at [99, 155] on div "0902807966 - PHI" at bounding box center [106, 153] width 92 height 8
type input "0902807966"
type input "PHI"
drag, startPoint x: 68, startPoint y: 195, endPoint x: 0, endPoint y: 202, distance: 68.3
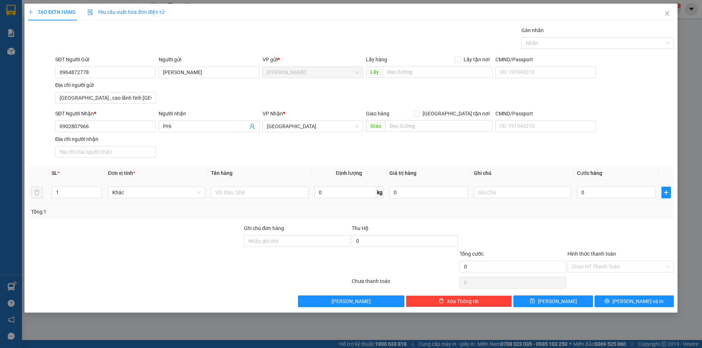
click at [3, 202] on div "TẠO ĐƠN HÀNG Yêu cầu xuất hóa đơn điện tử Transit Pickup Surcharge Ids Transit …" at bounding box center [351, 174] width 702 height 348
type input "2"
click at [247, 197] on input "text" at bounding box center [259, 193] width 97 height 12
type input "THÙNG"
click at [595, 194] on input "0" at bounding box center [616, 193] width 79 height 12
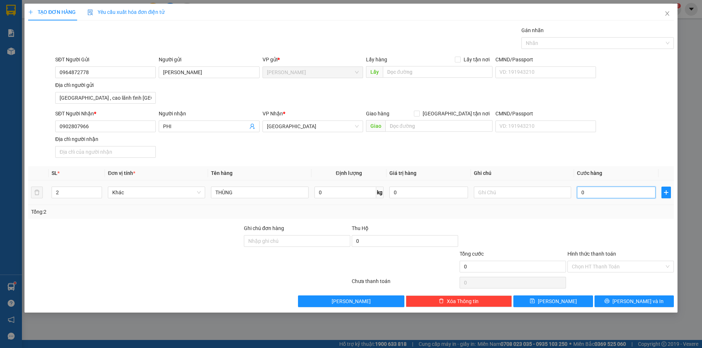
type input "1"
type input "13"
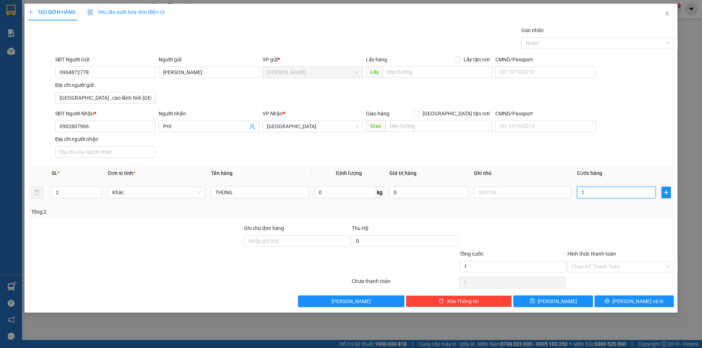
type input "13"
type input "130"
type input "130.000"
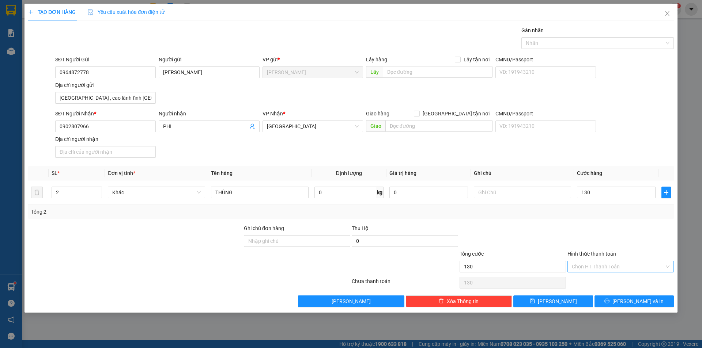
type input "130.000"
click at [626, 261] on input "Hình thức thanh toán" at bounding box center [617, 266] width 92 height 11
click at [605, 286] on div "Tại văn phòng" at bounding box center [620, 282] width 106 height 12
type input "0"
click at [608, 298] on button "Lưu và In" at bounding box center [633, 302] width 79 height 12
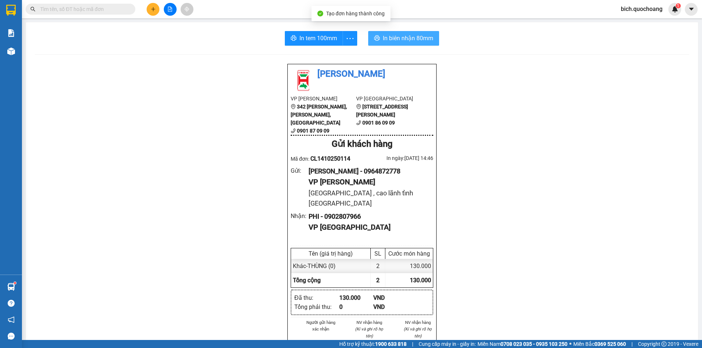
click at [387, 40] on span "In biên nhận 80mm" at bounding box center [408, 38] width 50 height 9
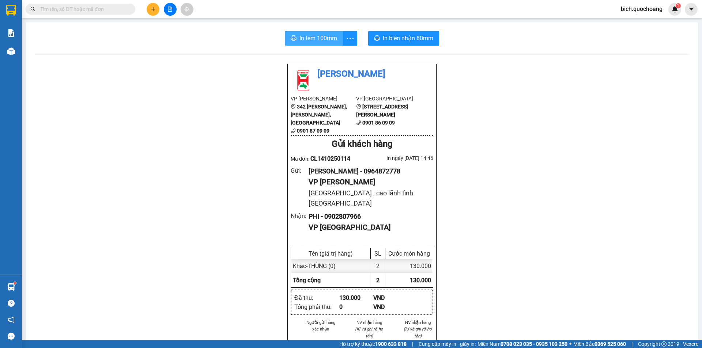
click at [314, 35] on span "In tem 100mm" at bounding box center [318, 38] width 38 height 9
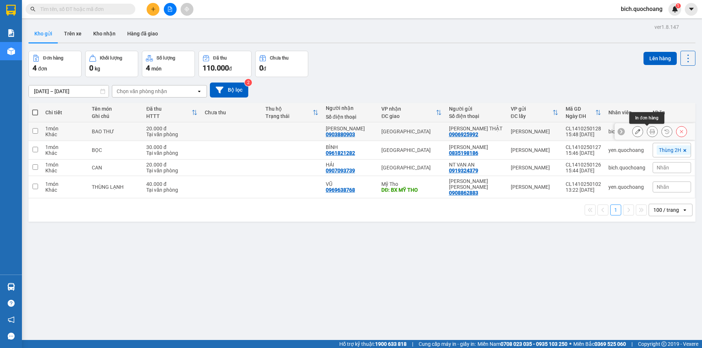
click at [649, 130] on icon at bounding box center [651, 131] width 5 height 5
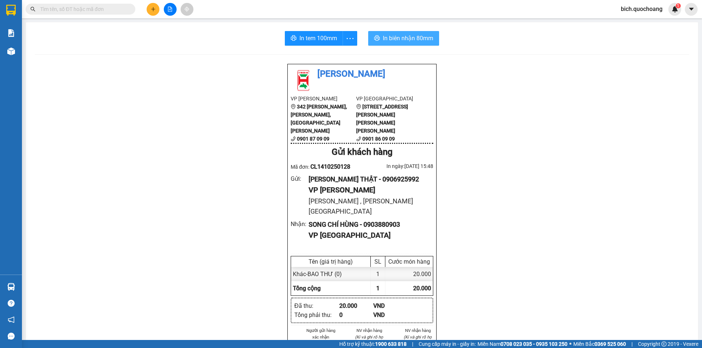
click at [405, 40] on span "In biên nhận 80mm" at bounding box center [408, 38] width 50 height 9
click at [329, 39] on span "In tem 100mm" at bounding box center [318, 38] width 38 height 9
click at [98, 12] on input "text" at bounding box center [83, 9] width 86 height 8
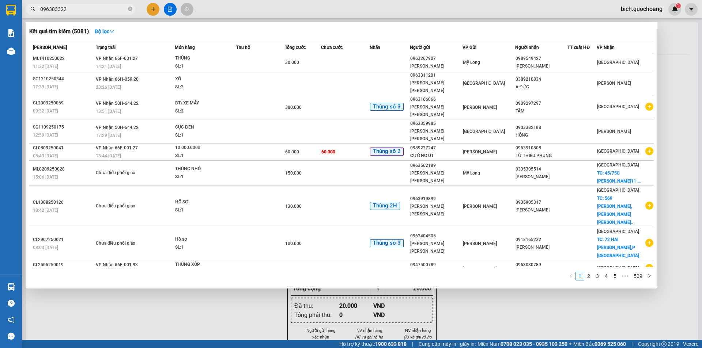
type input "0963833227"
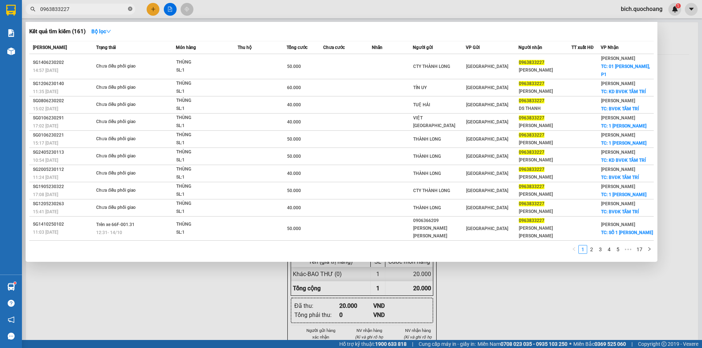
click at [130, 9] on icon "close-circle" at bounding box center [130, 9] width 4 height 4
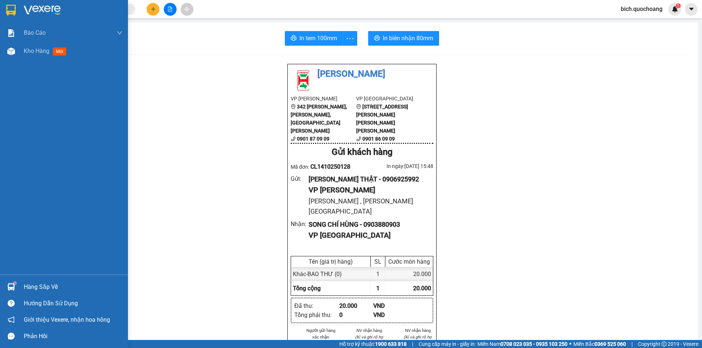
click at [40, 285] on div "Hàng sắp về" at bounding box center [73, 287] width 99 height 11
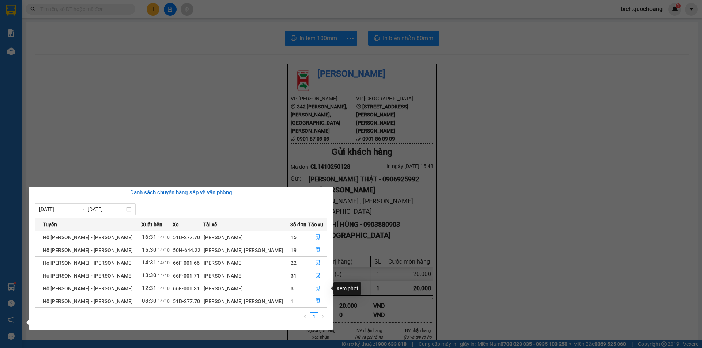
click at [314, 285] on button "button" at bounding box center [317, 289] width 18 height 12
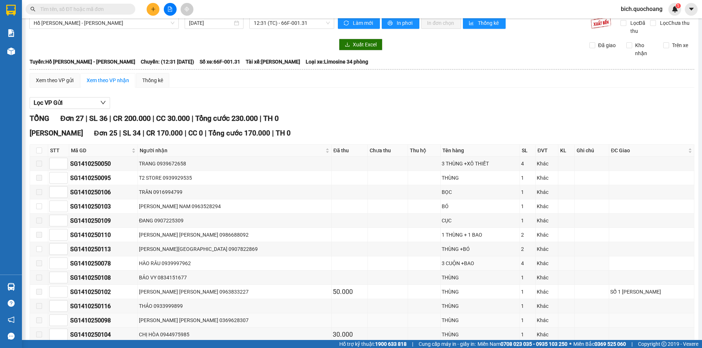
scroll to position [73, 0]
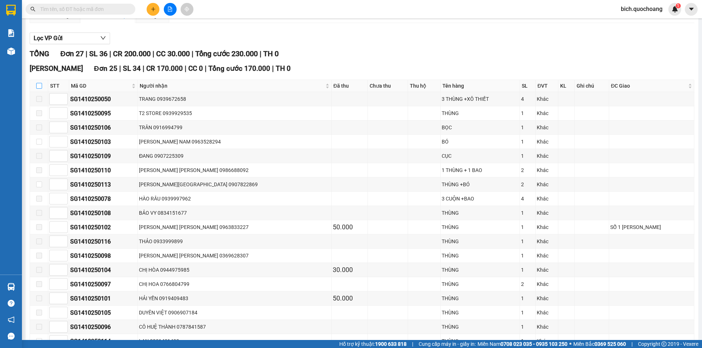
click at [39, 86] on input "checkbox" at bounding box center [39, 86] width 6 height 6
checkbox input "true"
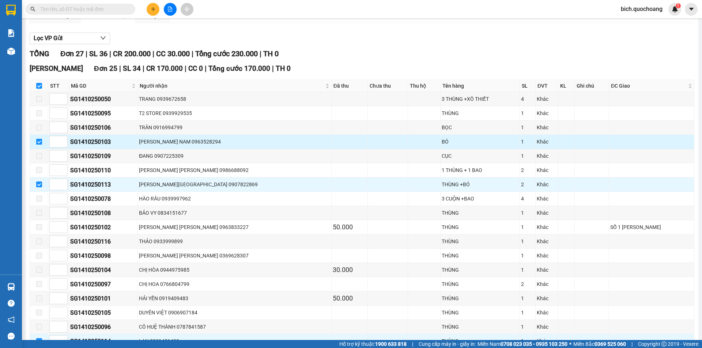
click at [41, 144] on input "checkbox" at bounding box center [39, 142] width 6 height 6
checkbox input "false"
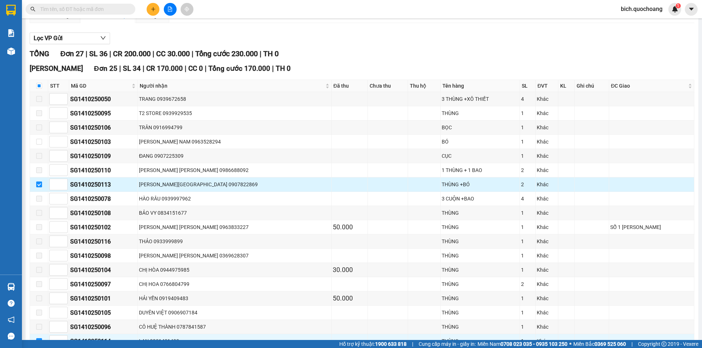
click at [36, 184] on input "checkbox" at bounding box center [39, 185] width 6 height 6
checkbox input "false"
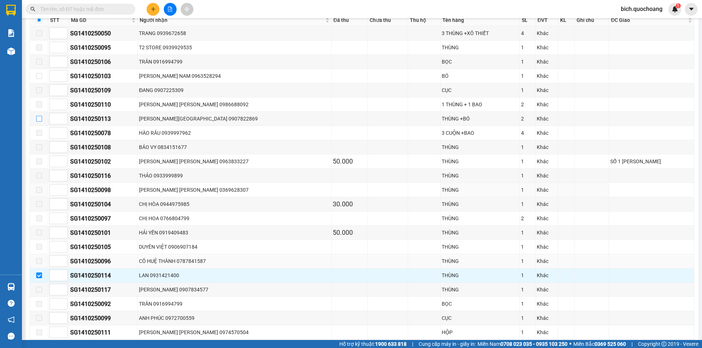
scroll to position [219, 0]
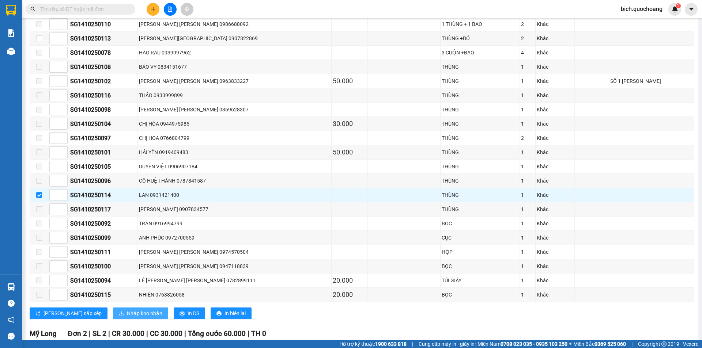
drag, startPoint x: 105, startPoint y: 316, endPoint x: 109, endPoint y: 314, distance: 4.1
click at [127, 315] on span "Nhập kho nhận" at bounding box center [144, 313] width 35 height 8
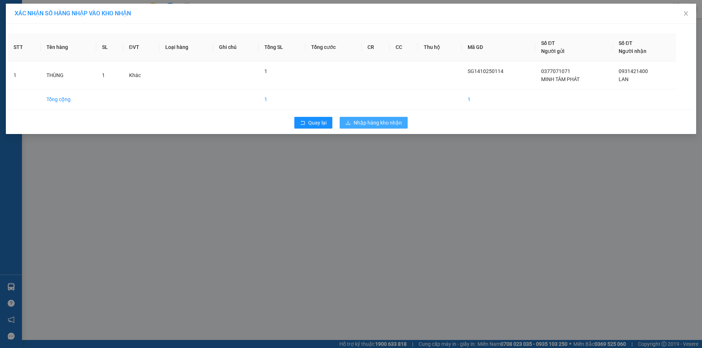
click at [373, 125] on span "Nhập hàng kho nhận" at bounding box center [377, 123] width 48 height 8
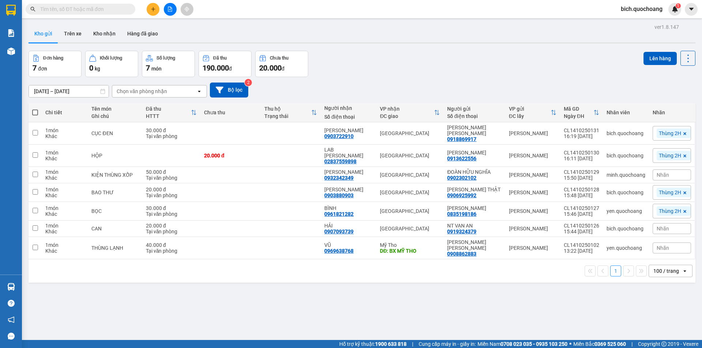
click at [93, 5] on input "text" at bounding box center [83, 9] width 86 height 8
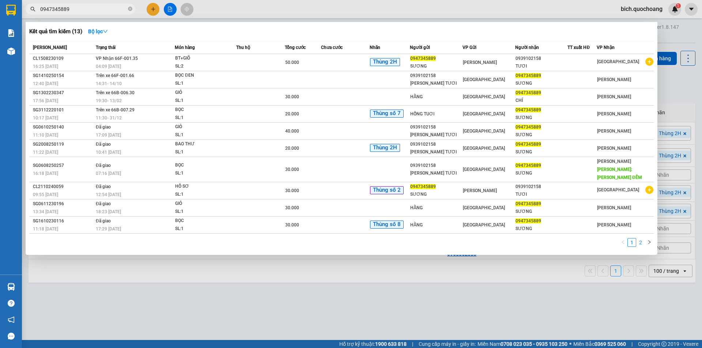
type input "0947345889"
click at [639, 243] on link "2" at bounding box center [640, 243] width 8 height 8
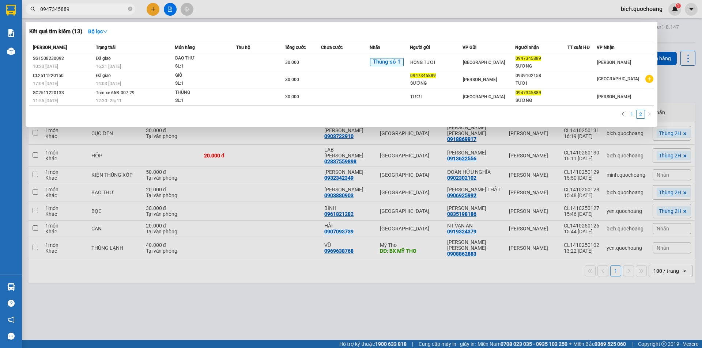
click at [632, 111] on link "1" at bounding box center [631, 114] width 8 height 8
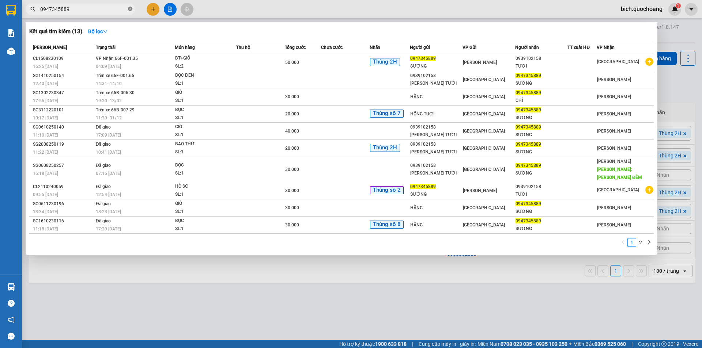
click at [129, 7] on icon "close-circle" at bounding box center [130, 9] width 4 height 4
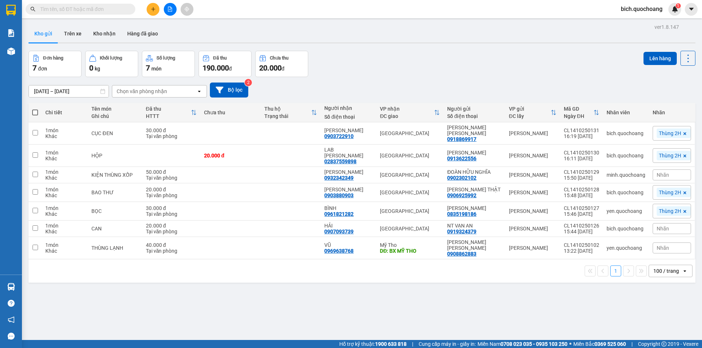
click at [118, 11] on input "text" at bounding box center [83, 9] width 86 height 8
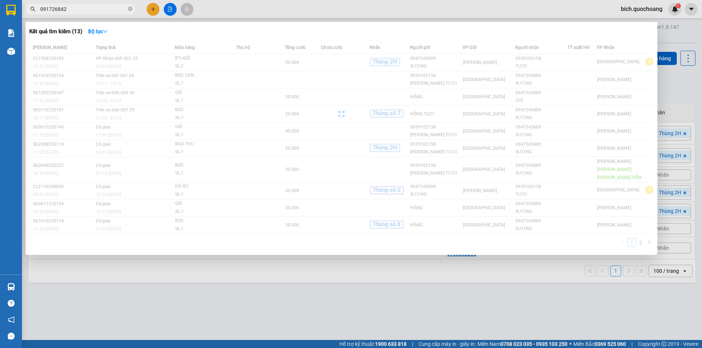
type input "0917268422"
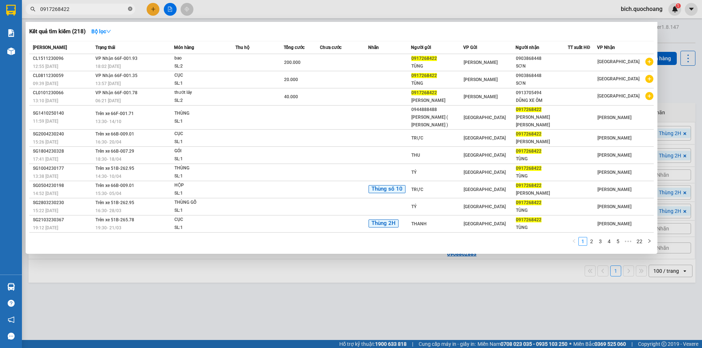
click at [132, 7] on span at bounding box center [130, 9] width 4 height 7
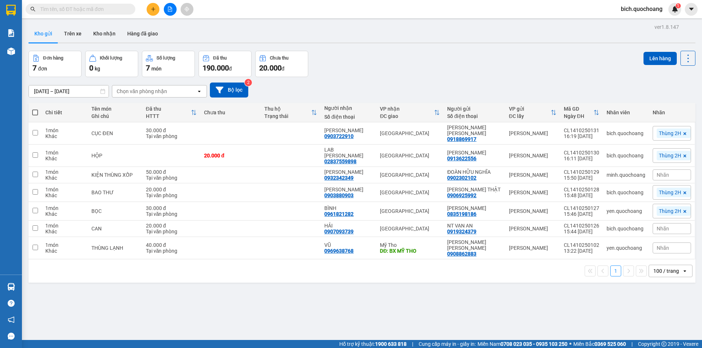
click at [80, 12] on input "text" at bounding box center [83, 9] width 86 height 8
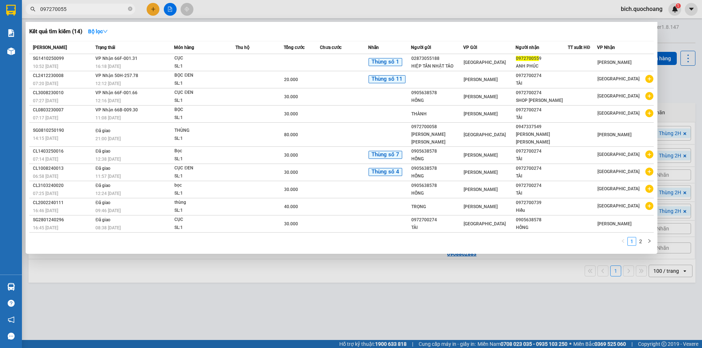
type input "0972700559"
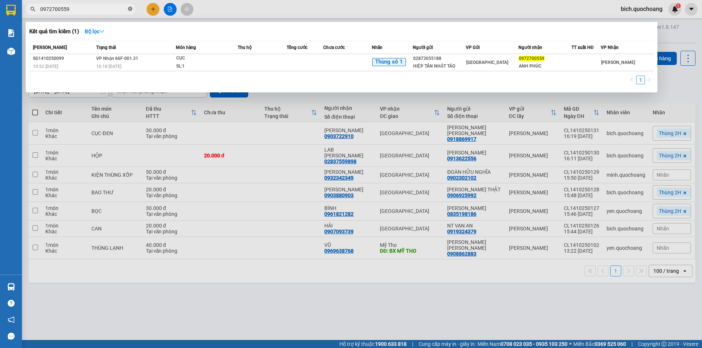
click at [130, 6] on span at bounding box center [130, 9] width 4 height 7
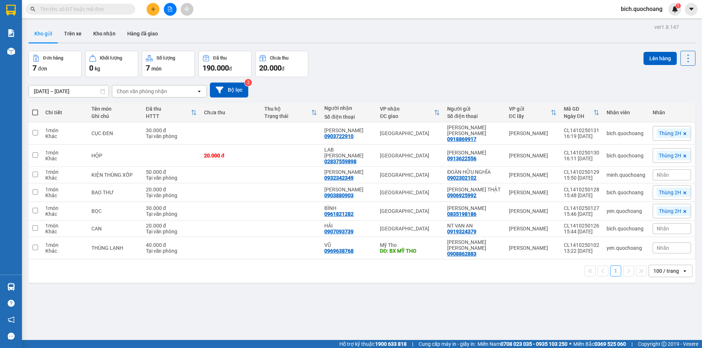
click at [106, 12] on input "text" at bounding box center [83, 9] width 86 height 8
click at [73, 7] on input "text" at bounding box center [83, 9] width 86 height 8
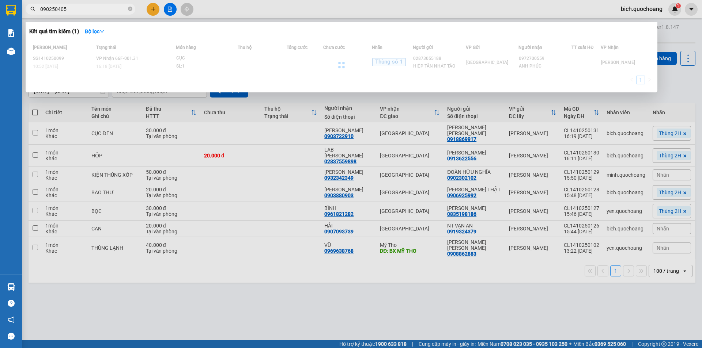
type input "0902504052"
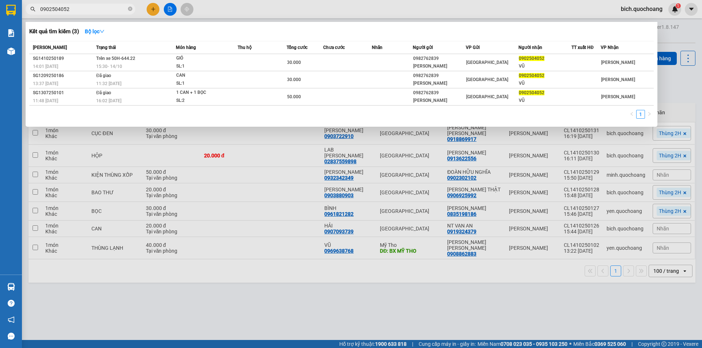
click at [130, 9] on icon "close-circle" at bounding box center [130, 9] width 4 height 4
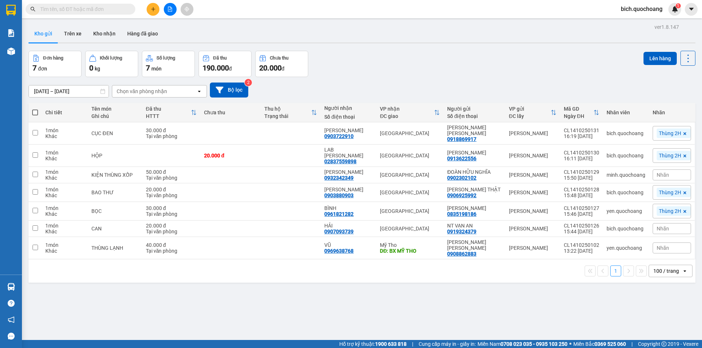
click at [64, 11] on input "text" at bounding box center [83, 9] width 86 height 8
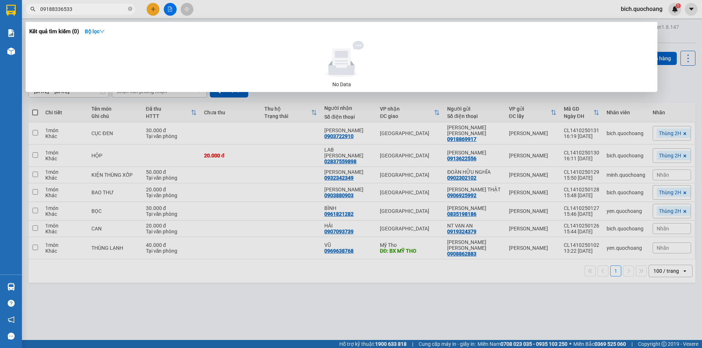
click at [57, 11] on input "09188336533" at bounding box center [83, 9] width 86 height 8
type input "0918836533"
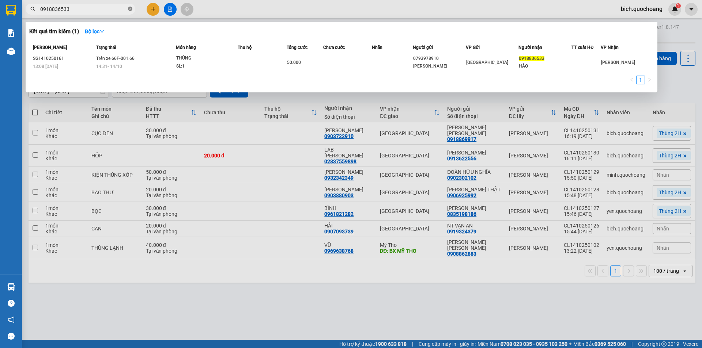
click at [131, 8] on icon "close-circle" at bounding box center [130, 9] width 4 height 4
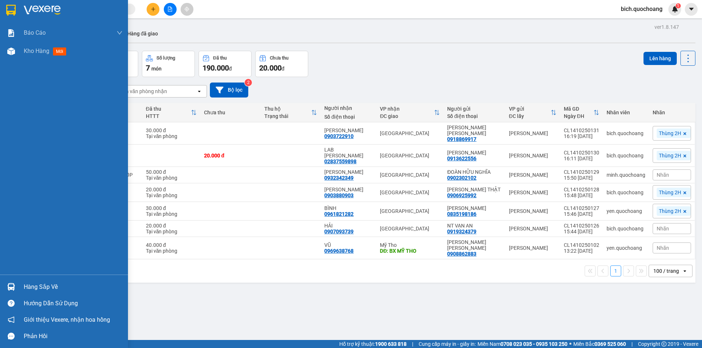
click at [45, 291] on div "Hàng sắp về" at bounding box center [73, 287] width 99 height 11
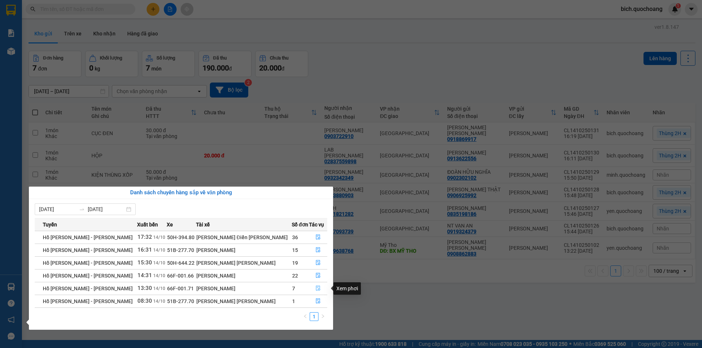
click at [315, 288] on icon "file-done" at bounding box center [317, 288] width 5 height 5
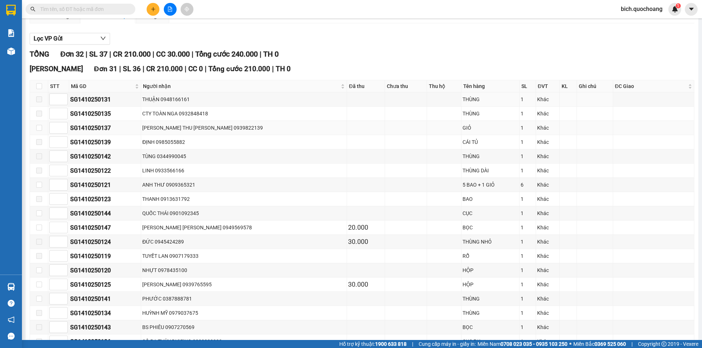
scroll to position [73, 0]
click at [42, 86] on th at bounding box center [39, 86] width 18 height 12
click at [39, 87] on input "checkbox" at bounding box center [39, 86] width 6 height 6
checkbox input "true"
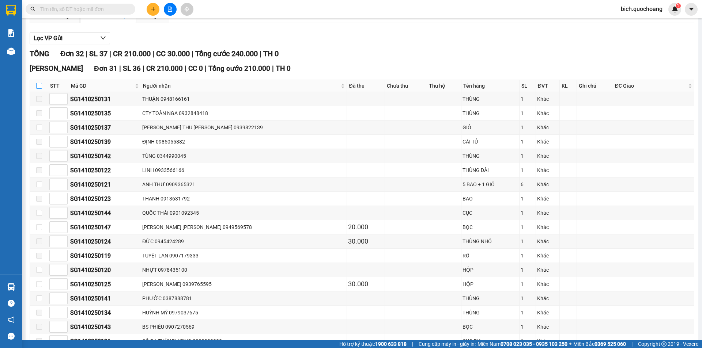
checkbox input "true"
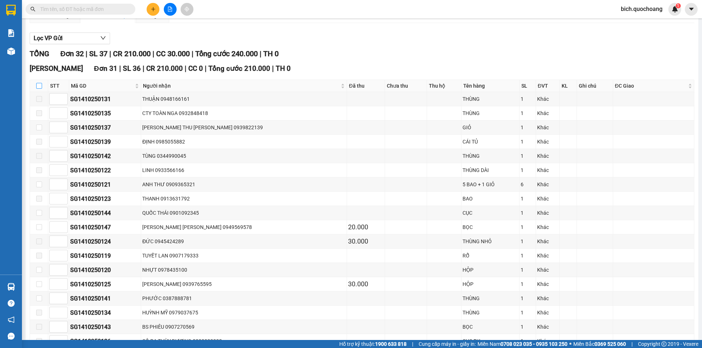
checkbox input "true"
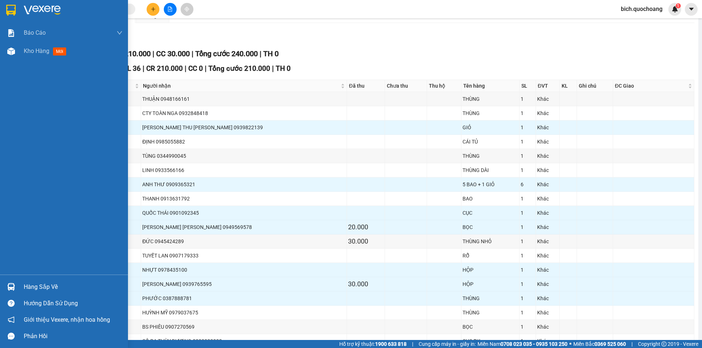
click at [42, 285] on div "Hàng sắp về" at bounding box center [73, 287] width 99 height 11
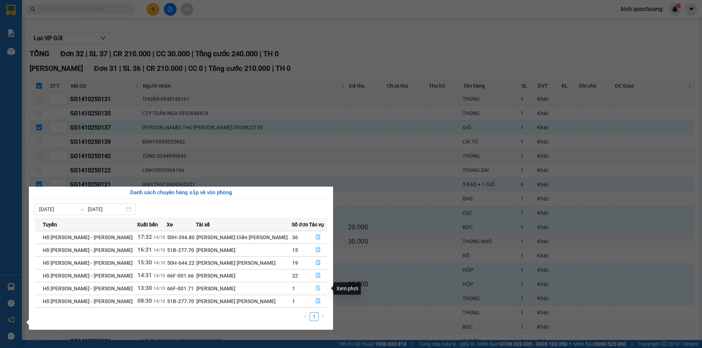
click at [318, 287] on icon "file-done" at bounding box center [317, 288] width 5 height 5
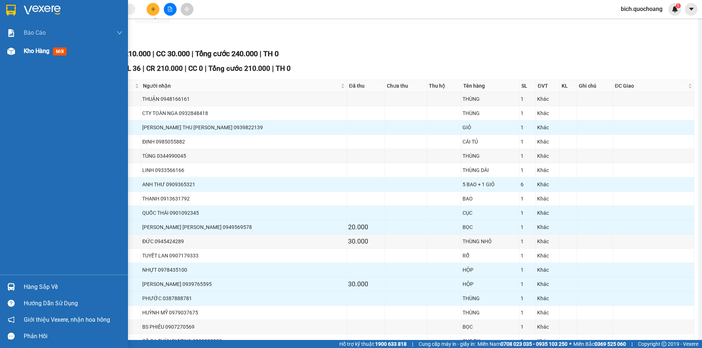
click at [31, 48] on span "Kho hàng" at bounding box center [37, 51] width 26 height 7
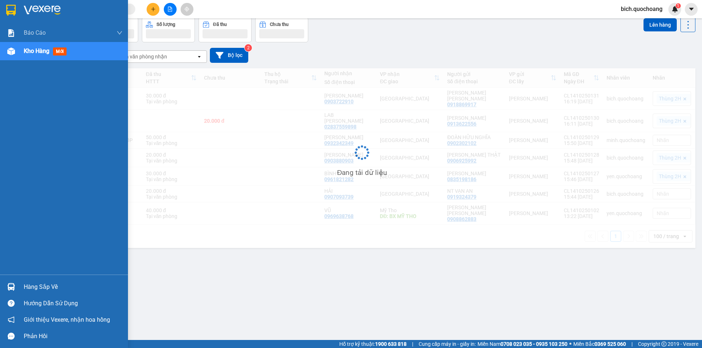
scroll to position [34, 0]
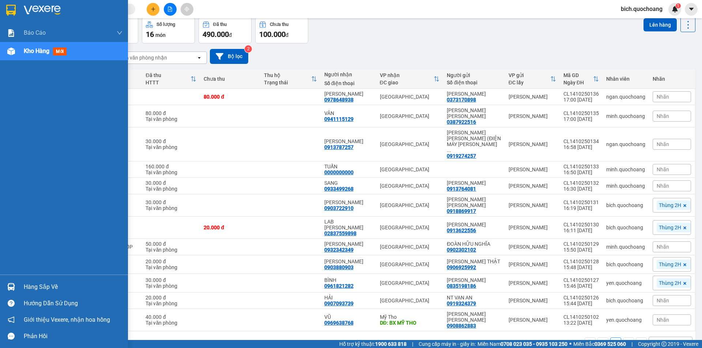
click at [31, 286] on div "Hàng sắp về" at bounding box center [73, 287] width 99 height 11
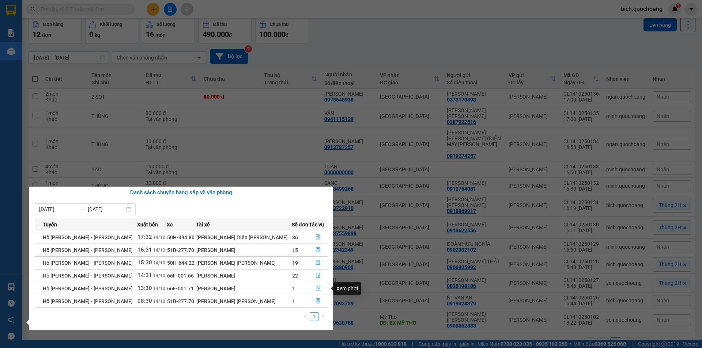
click at [316, 289] on icon "file-done" at bounding box center [318, 288] width 4 height 5
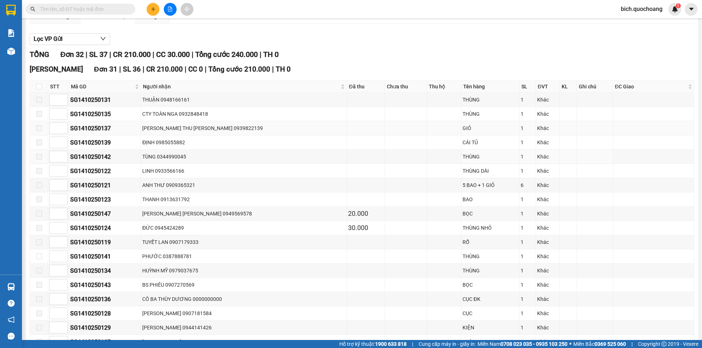
scroll to position [73, 0]
click at [38, 84] on input "checkbox" at bounding box center [39, 86] width 6 height 6
checkbox input "true"
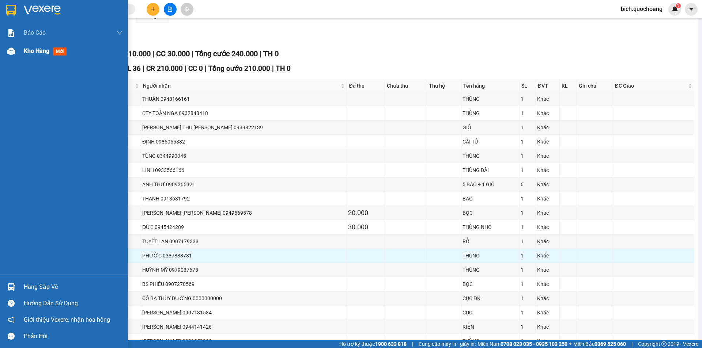
click at [42, 46] on div "Kho hàng mới" at bounding box center [47, 50] width 46 height 9
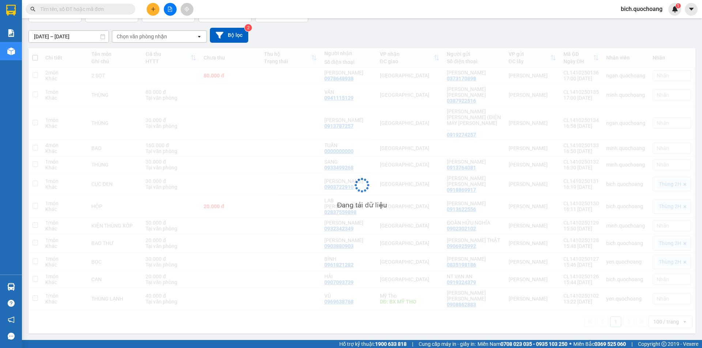
scroll to position [34, 0]
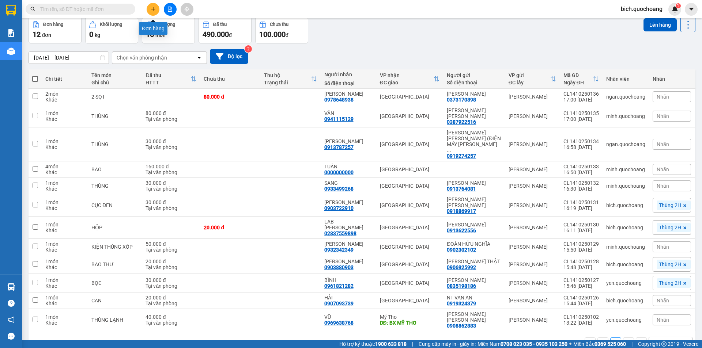
click at [153, 12] on button at bounding box center [153, 9] width 13 height 13
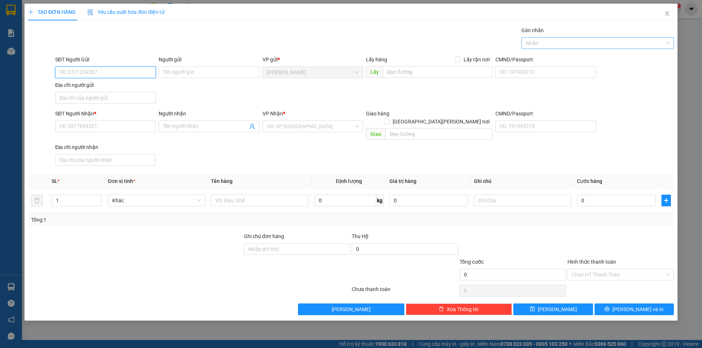
click at [558, 38] on div "Nhãn" at bounding box center [597, 43] width 152 height 12
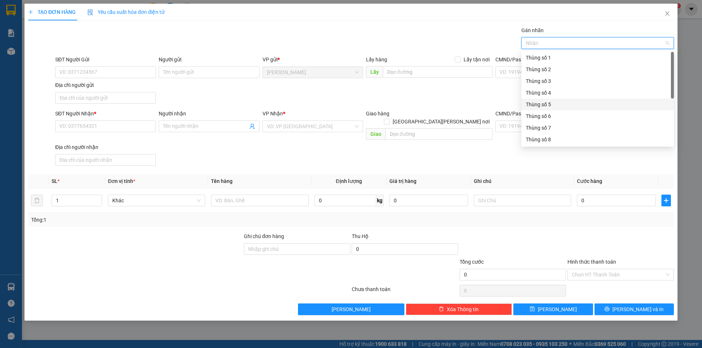
scroll to position [94, 0]
click at [551, 140] on div "Thùng 2H" at bounding box center [597, 140] width 144 height 8
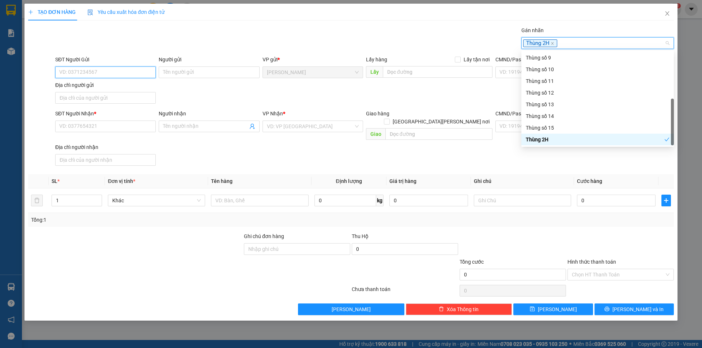
click at [84, 72] on input "SĐT Người Gửi" at bounding box center [105, 73] width 100 height 12
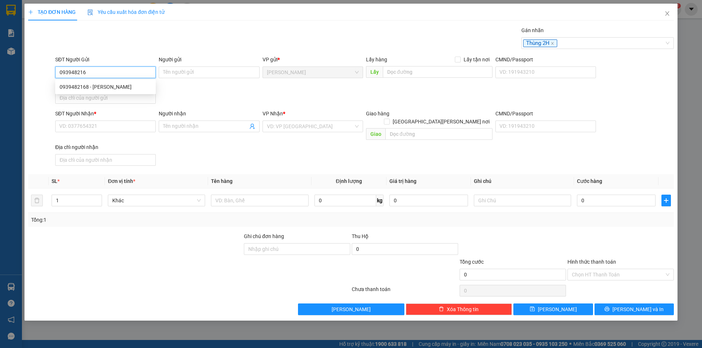
type input "0939482168"
click at [136, 88] on div "0939482168 - HỒ TRƯƠNG LONG TẤN ĐẠT" at bounding box center [106, 87] width 92 height 8
type input "HỒ TRƯƠNG LONG TẤN ĐẠT"
type input "0939482168"
click at [118, 101] on input "Địa chỉ người gửi" at bounding box center [105, 98] width 100 height 12
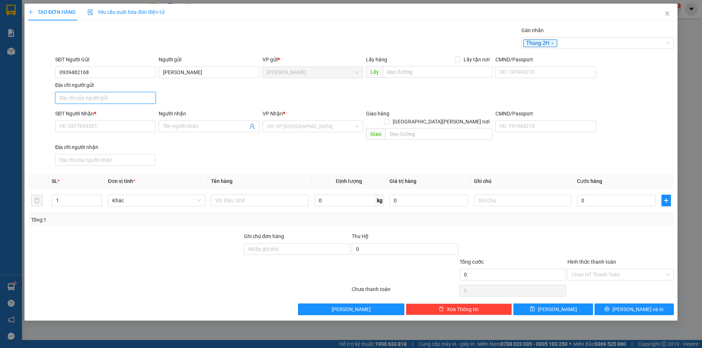
type input "PHƯỜNG CAO LÃNH,TỈNH ĐỒNG THÁP"
click at [84, 125] on input "SĐT Người Nhận *" at bounding box center [105, 127] width 100 height 12
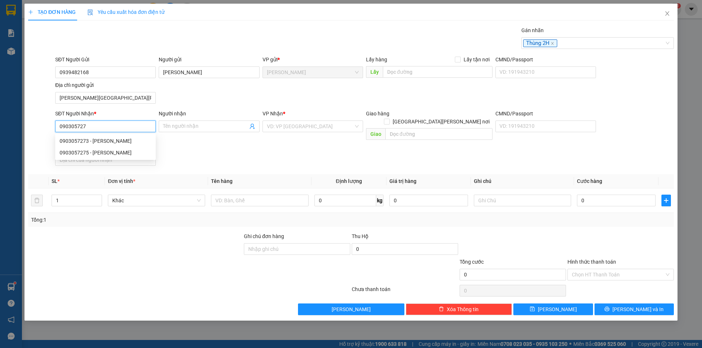
type input "0903057273"
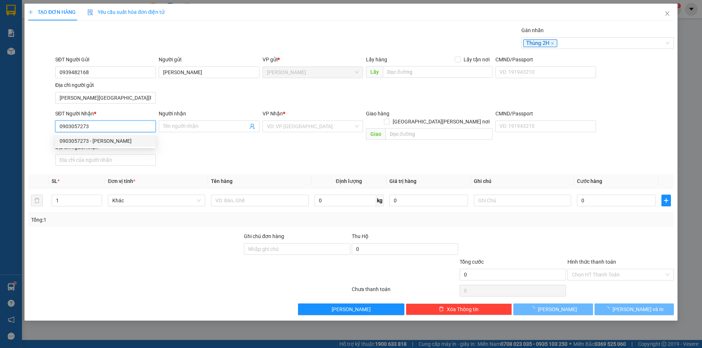
click at [113, 144] on div "0903057273 - CTY THIÊN VƯƠNG" at bounding box center [106, 141] width 92 height 8
type input "CTY THIÊN VƯƠNG"
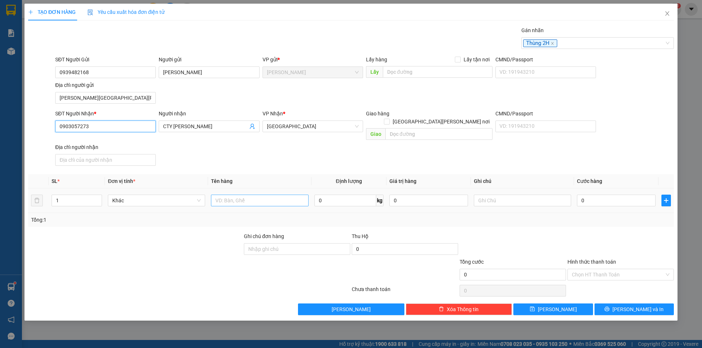
type input "0903057273"
click at [254, 195] on input "text" at bounding box center [259, 201] width 97 height 12
type input "THÙNG"
click at [601, 195] on input "0" at bounding box center [616, 201] width 79 height 12
type input "3"
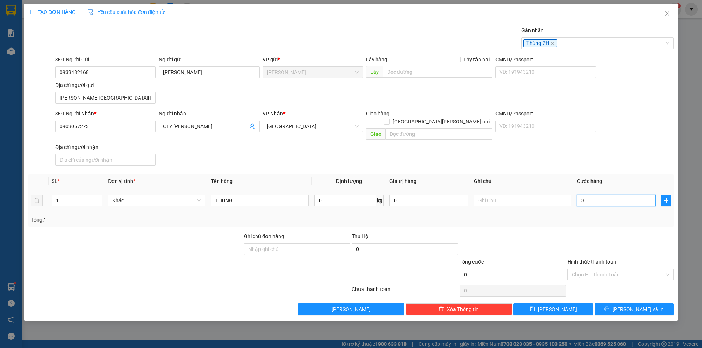
type input "3"
type input "30"
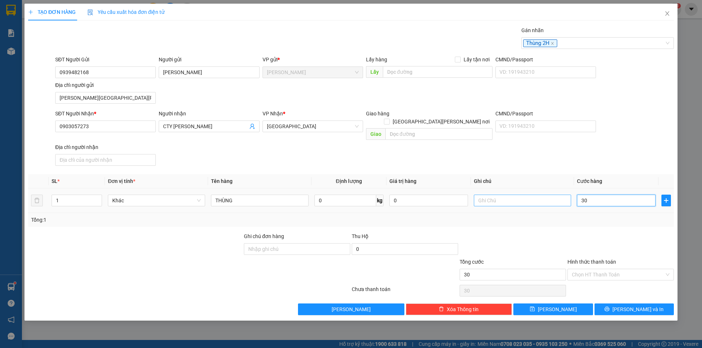
drag, startPoint x: 593, startPoint y: 193, endPoint x: 548, endPoint y: 195, distance: 44.2
click at [559, 195] on tr "1 Khác THÙNG 0 kg 0 30" at bounding box center [350, 201] width 645 height 24
type input "4"
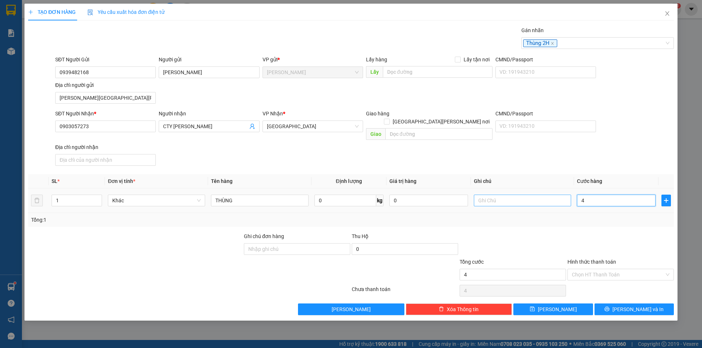
type input "40"
type input "40.000"
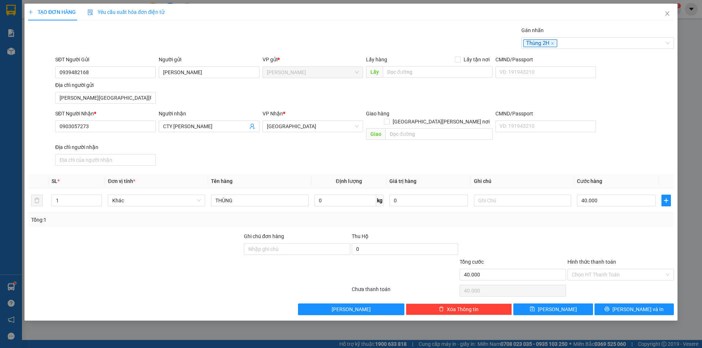
click at [626, 233] on div at bounding box center [620, 245] width 108 height 26
click at [623, 269] on input "Hình thức thanh toán" at bounding box center [617, 274] width 92 height 11
click at [615, 283] on div "Tại văn phòng" at bounding box center [620, 281] width 98 height 8
type input "0"
drag, startPoint x: 631, startPoint y: 305, endPoint x: 634, endPoint y: 301, distance: 4.7
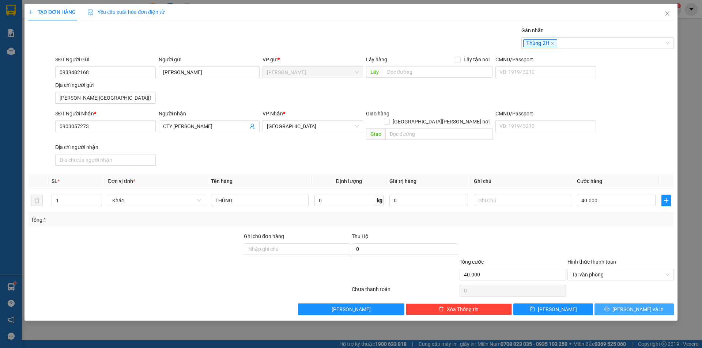
click at [632, 305] on span "Lưu và In" at bounding box center [637, 309] width 51 height 8
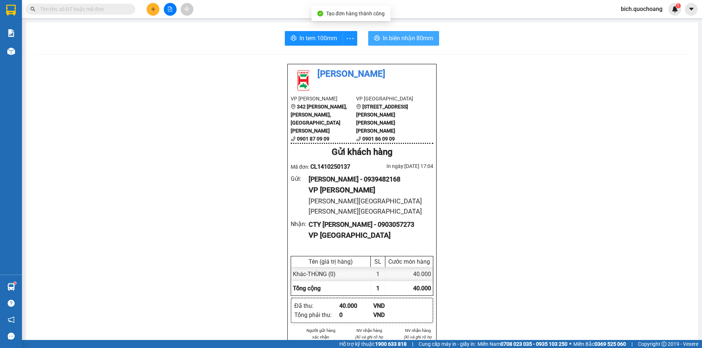
click at [401, 41] on span "In biên nhận 80mm" at bounding box center [408, 38] width 50 height 9
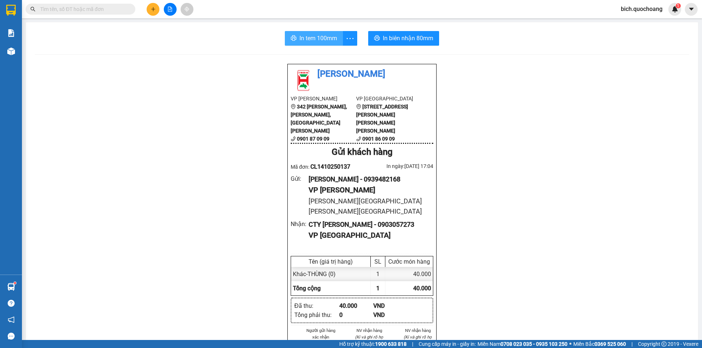
click at [313, 44] on button "In tem 100mm" at bounding box center [314, 38] width 58 height 15
click at [88, 11] on input "text" at bounding box center [83, 9] width 86 height 8
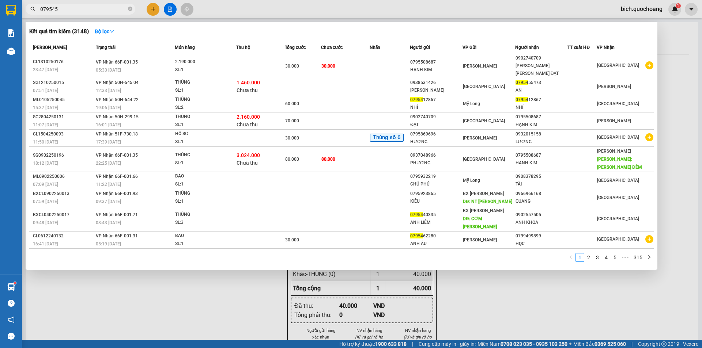
type input "0795455"
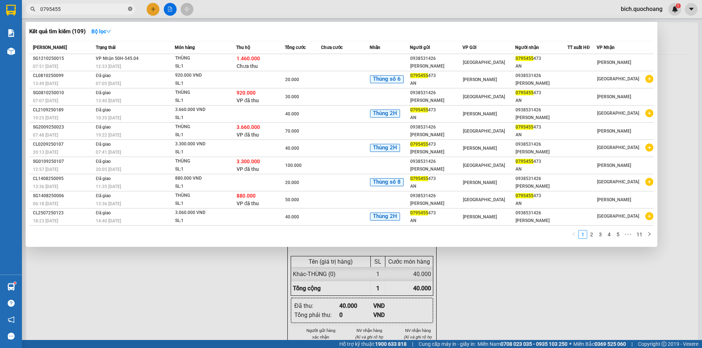
click at [129, 10] on icon "close-circle" at bounding box center [130, 9] width 4 height 4
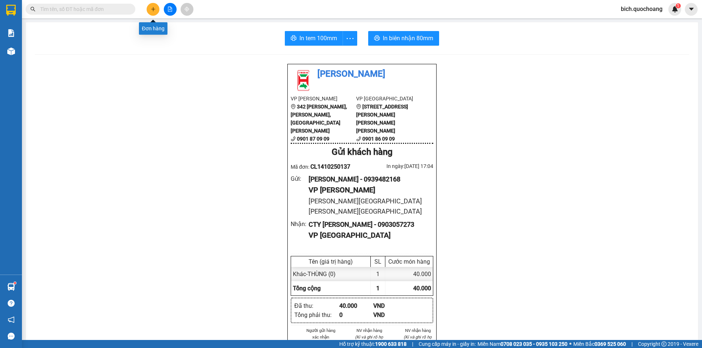
click at [158, 10] on button at bounding box center [153, 9] width 13 height 13
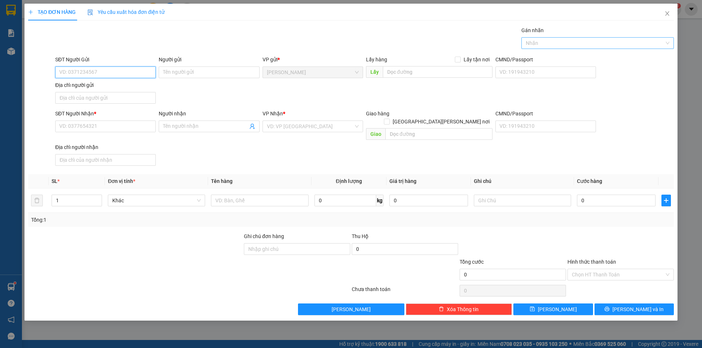
click at [596, 45] on div at bounding box center [593, 43] width 141 height 9
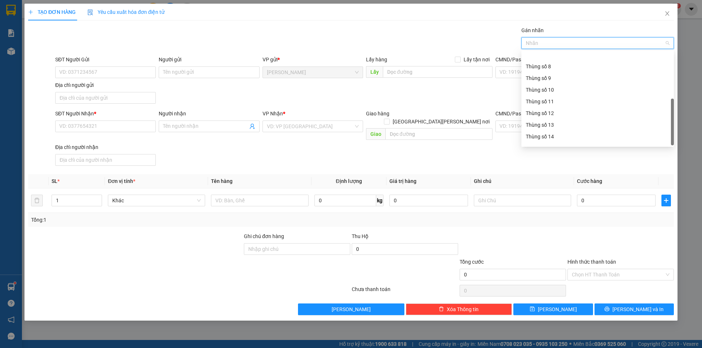
scroll to position [94, 0]
click at [535, 138] on div "Thùng 2H" at bounding box center [597, 140] width 144 height 8
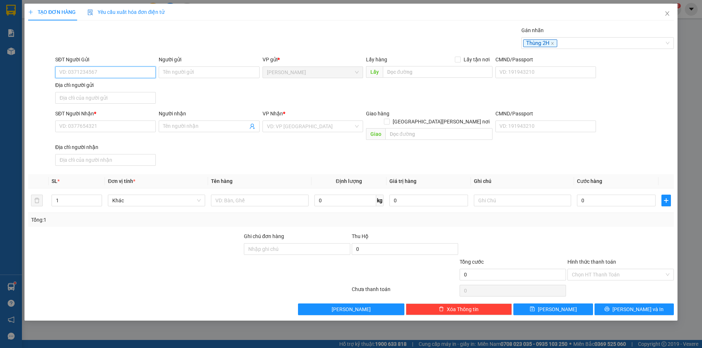
click at [128, 77] on input "SĐT Người Gửi" at bounding box center [105, 73] width 100 height 12
type input "0795455473"
click at [76, 85] on div "0795455473 - AN" at bounding box center [106, 87] width 92 height 8
type input "AN"
type input "0795455473"
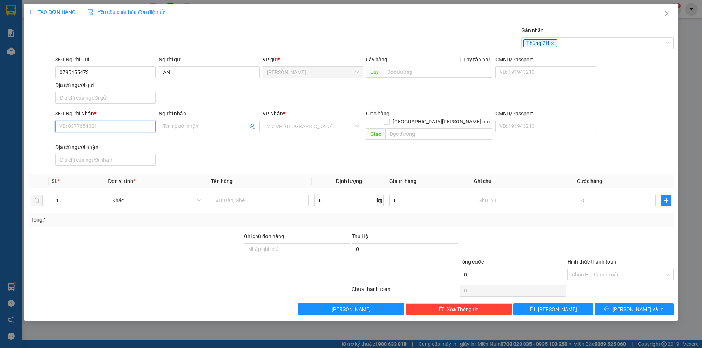
click at [112, 130] on input "SĐT Người Nhận *" at bounding box center [105, 127] width 100 height 12
type input "0938531426"
click at [118, 143] on div "0938531426 - NGUYỄN DUY HẢI" at bounding box center [106, 141] width 92 height 8
type input "NGUYỄN DUY HẢI"
type input "0938531426"
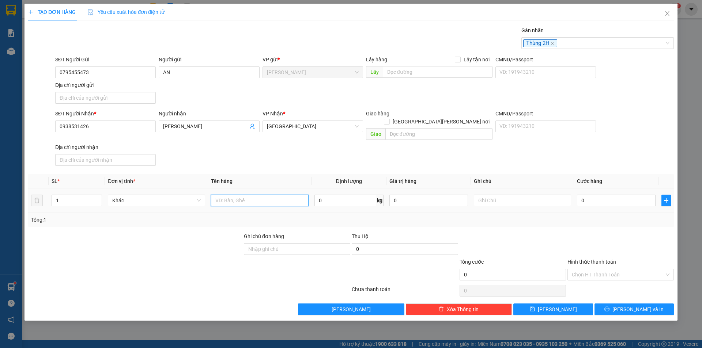
click at [240, 195] on input "text" at bounding box center [259, 201] width 97 height 12
type input "1.460.000Đ"
click at [498, 195] on input "text" at bounding box center [522, 201] width 97 height 12
type input "TIỀN THU HỘ"
click at [627, 201] on td "0" at bounding box center [616, 201] width 84 height 24
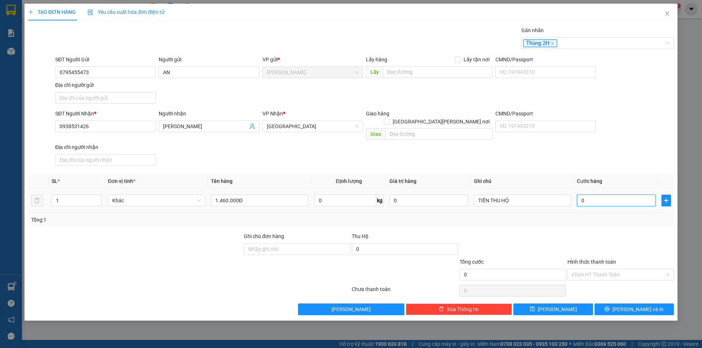
click at [626, 195] on input "0" at bounding box center [616, 201] width 79 height 12
type input "3"
type input "30"
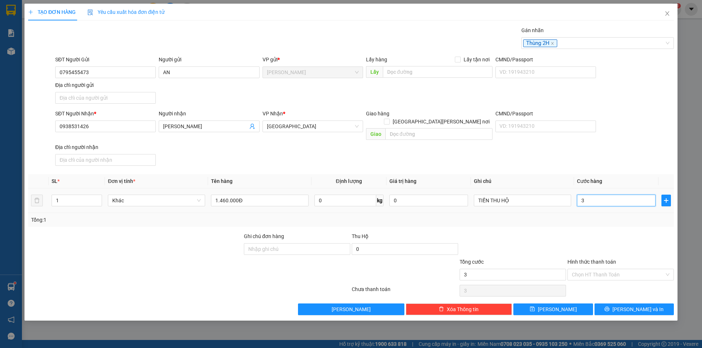
type input "30"
type input "30.000"
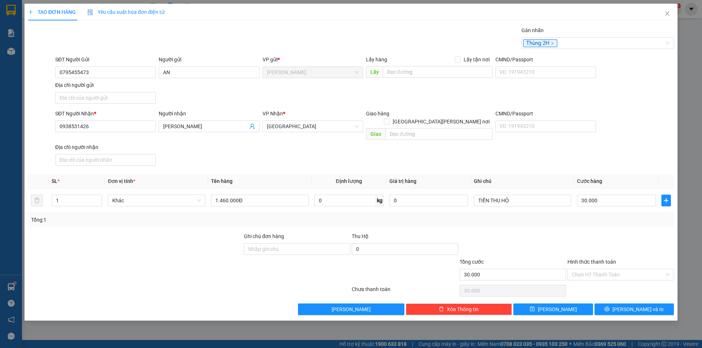
click at [631, 129] on div "SĐT Người Nhận * 0938531426 Người nhận NGUYỄN DUY HẢI VP Nhận * Sài Gòn Giao hà…" at bounding box center [364, 139] width 621 height 59
click at [615, 304] on button "Lưu và In" at bounding box center [633, 310] width 79 height 12
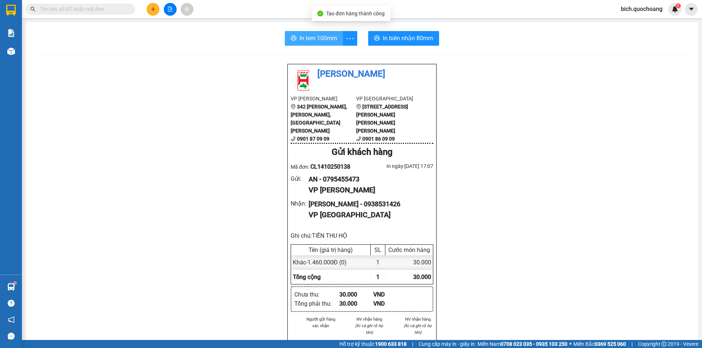
click at [310, 40] on span "In tem 100mm" at bounding box center [318, 38] width 38 height 9
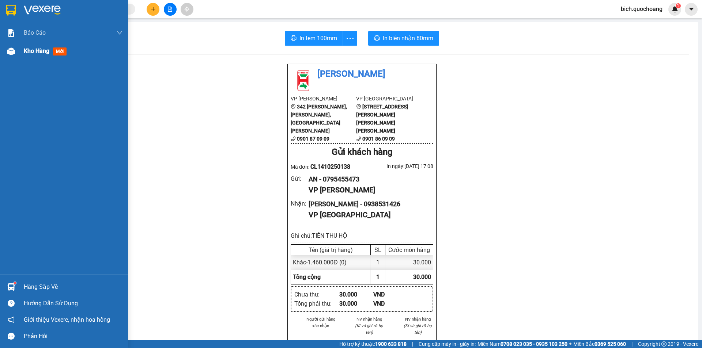
click at [38, 50] on span "Kho hàng" at bounding box center [37, 51] width 26 height 7
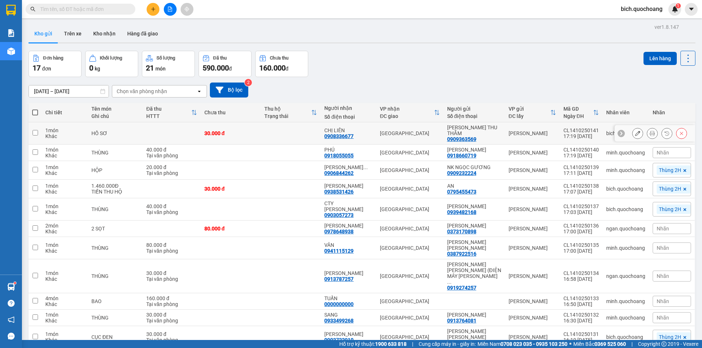
click at [649, 133] on icon at bounding box center [651, 133] width 5 height 5
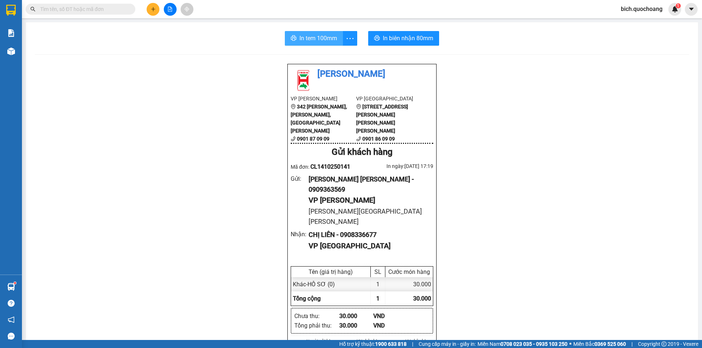
click at [323, 39] on span "In tem 100mm" at bounding box center [318, 38] width 38 height 9
click at [84, 9] on input "text" at bounding box center [83, 9] width 86 height 8
click at [79, 11] on input "text" at bounding box center [83, 9] width 86 height 8
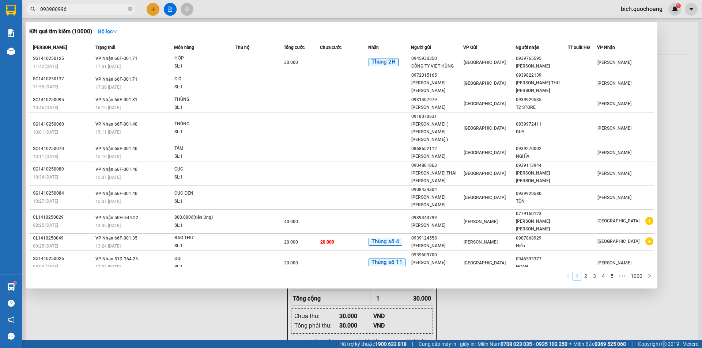
type input "0939809965"
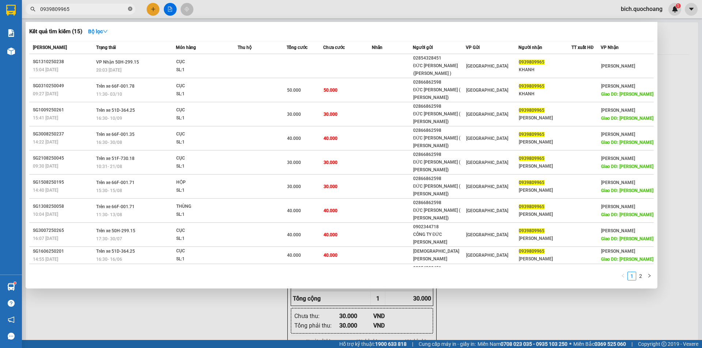
click at [130, 7] on span at bounding box center [130, 9] width 4 height 7
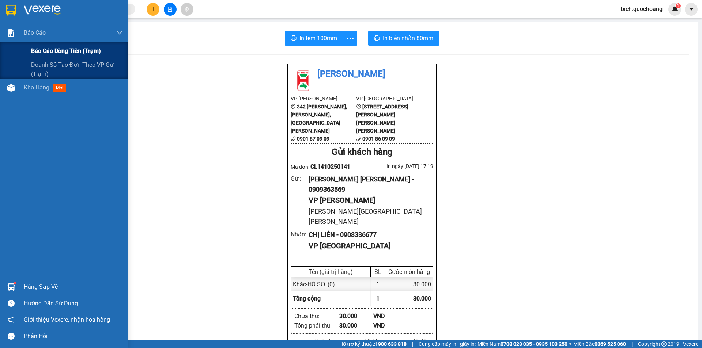
click at [43, 51] on span "Báo cáo dòng tiền (trạm)" at bounding box center [66, 50] width 70 height 9
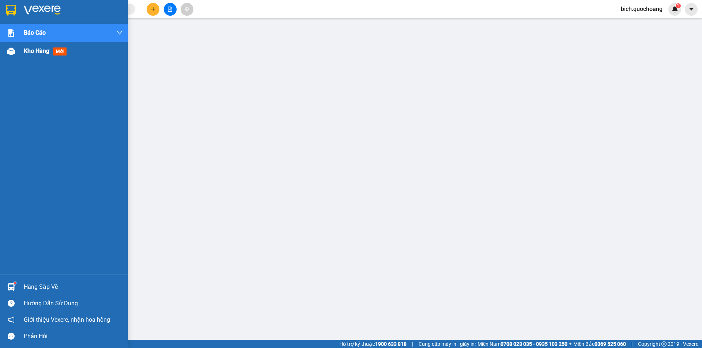
click at [33, 54] on span "Kho hàng" at bounding box center [37, 51] width 26 height 7
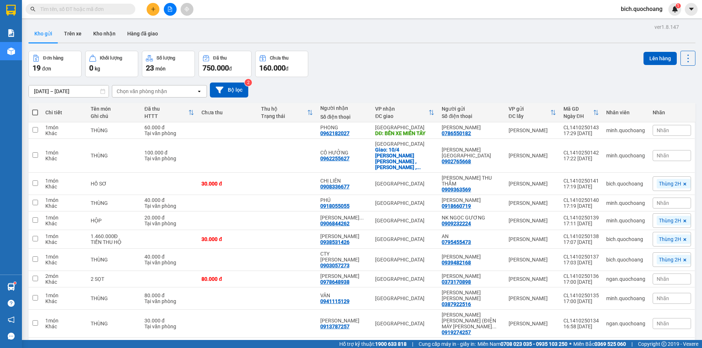
click at [104, 4] on span at bounding box center [81, 9] width 110 height 11
click at [101, 11] on input "text" at bounding box center [83, 9] width 86 height 8
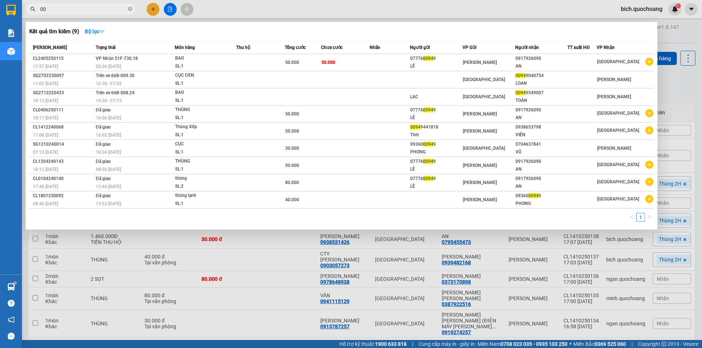
type input "0"
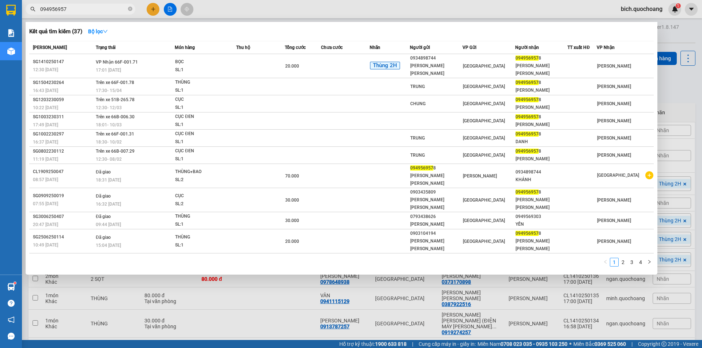
type input "0949569578"
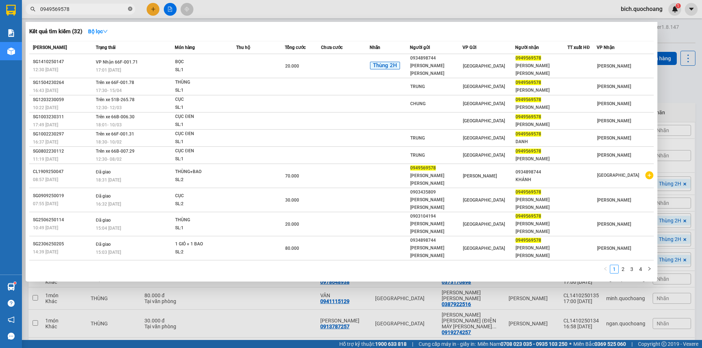
click at [129, 8] on icon "close-circle" at bounding box center [130, 9] width 4 height 4
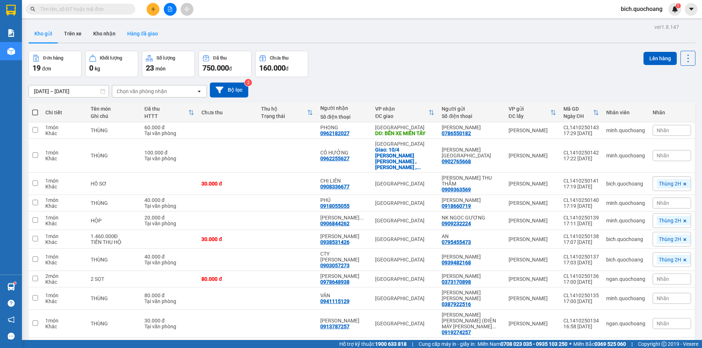
click at [142, 30] on button "Hàng đã giao" at bounding box center [142, 34] width 42 height 18
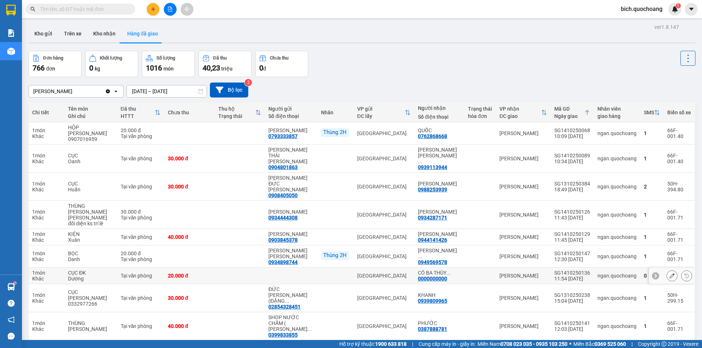
scroll to position [34, 0]
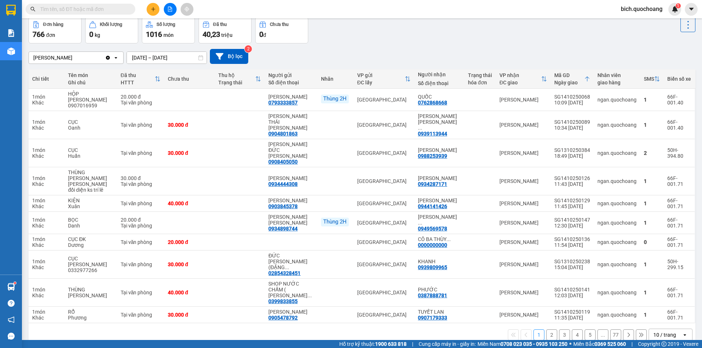
click at [669, 331] on div "10 / trang" at bounding box center [664, 334] width 23 height 7
click at [664, 287] on span "100 / trang" at bounding box center [662, 283] width 26 height 7
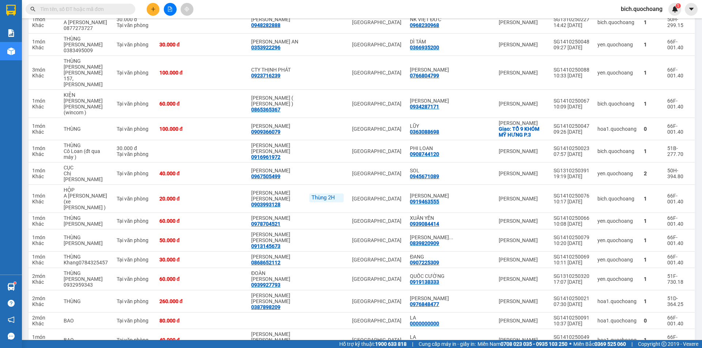
scroll to position [1239, 0]
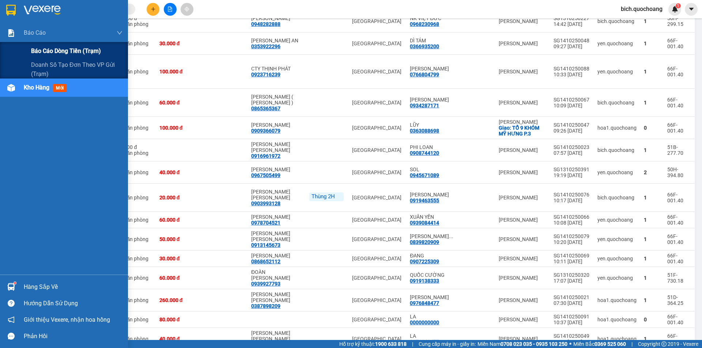
click at [53, 49] on span "Báo cáo dòng tiền (trạm)" at bounding box center [66, 50] width 70 height 9
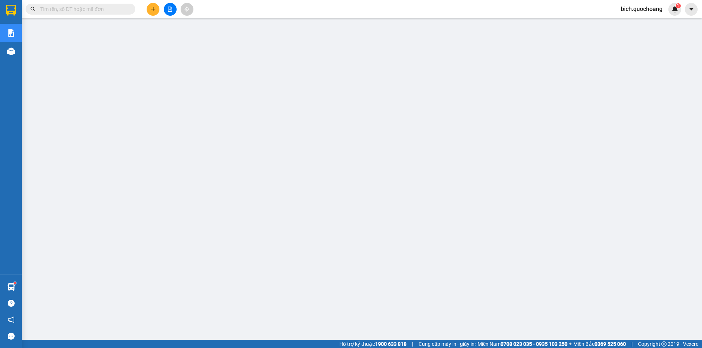
scroll to position [14, 0]
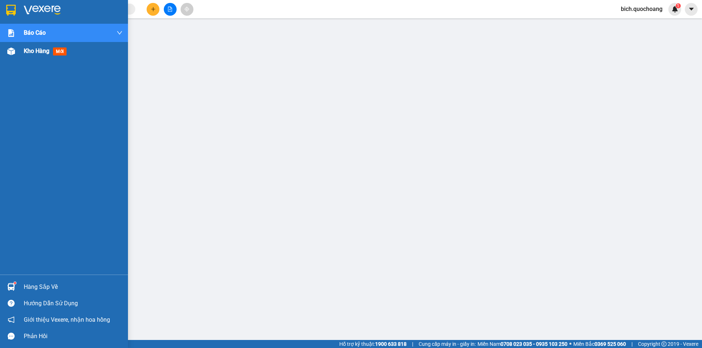
click at [33, 52] on span "Kho hàng" at bounding box center [37, 51] width 26 height 7
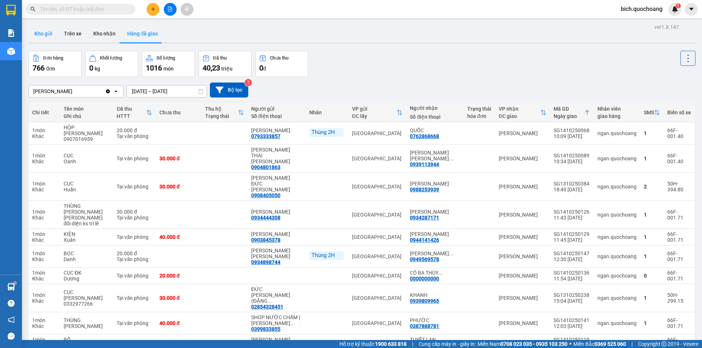
click at [48, 31] on button "Kho gửi" at bounding box center [44, 34] width 30 height 18
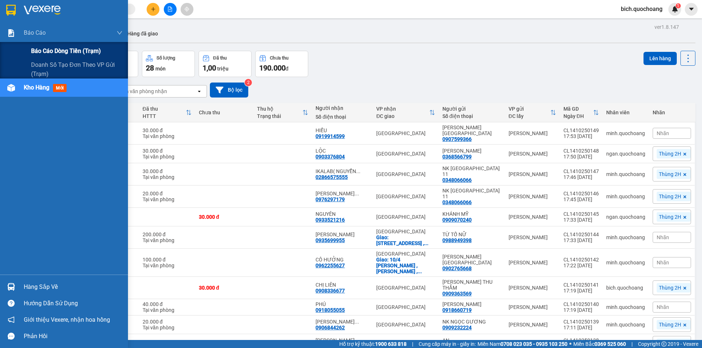
click at [51, 50] on span "Báo cáo dòng tiền (trạm)" at bounding box center [66, 50] width 70 height 9
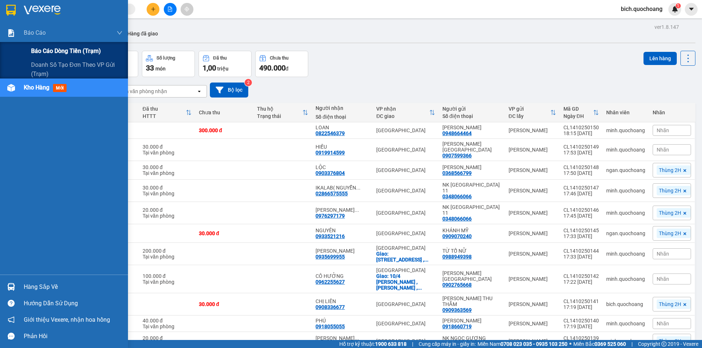
click at [50, 53] on span "Báo cáo dòng tiền (trạm)" at bounding box center [66, 50] width 70 height 9
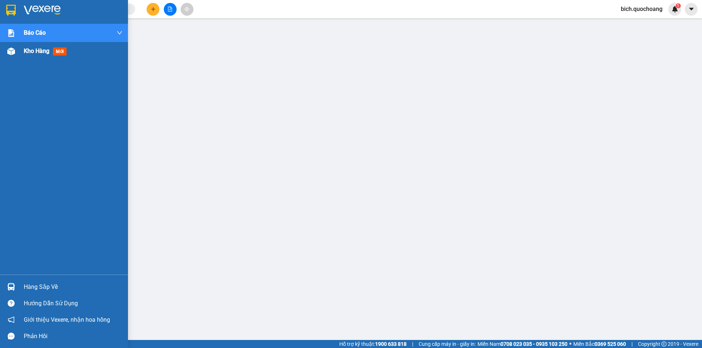
click at [25, 48] on span "Kho hàng" at bounding box center [37, 51] width 26 height 7
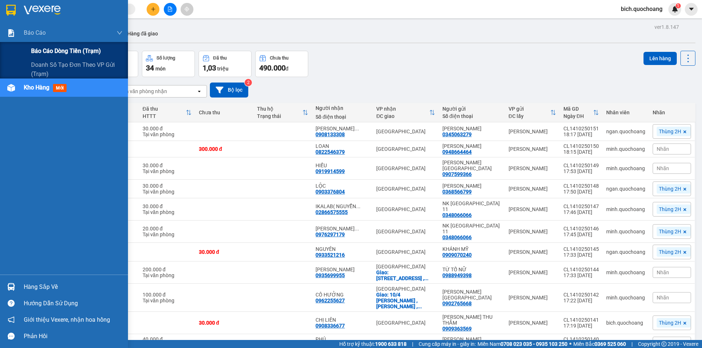
click at [57, 46] on span "Báo cáo dòng tiền (trạm)" at bounding box center [66, 50] width 70 height 9
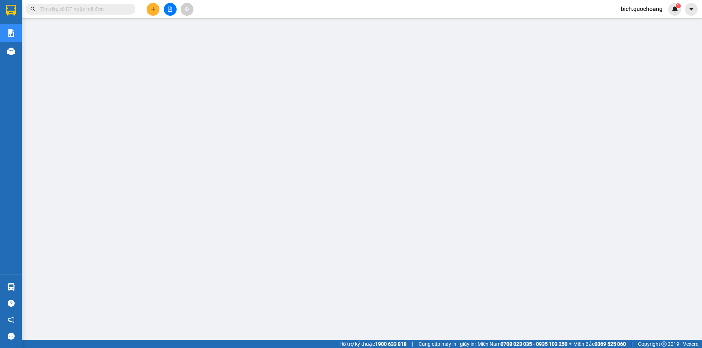
click at [637, 11] on span "bich.quochoang" at bounding box center [641, 8] width 53 height 9
click at [628, 24] on span "Đăng xuất" at bounding box center [644, 23] width 38 height 8
